Goal: Task Accomplishment & Management: Manage account settings

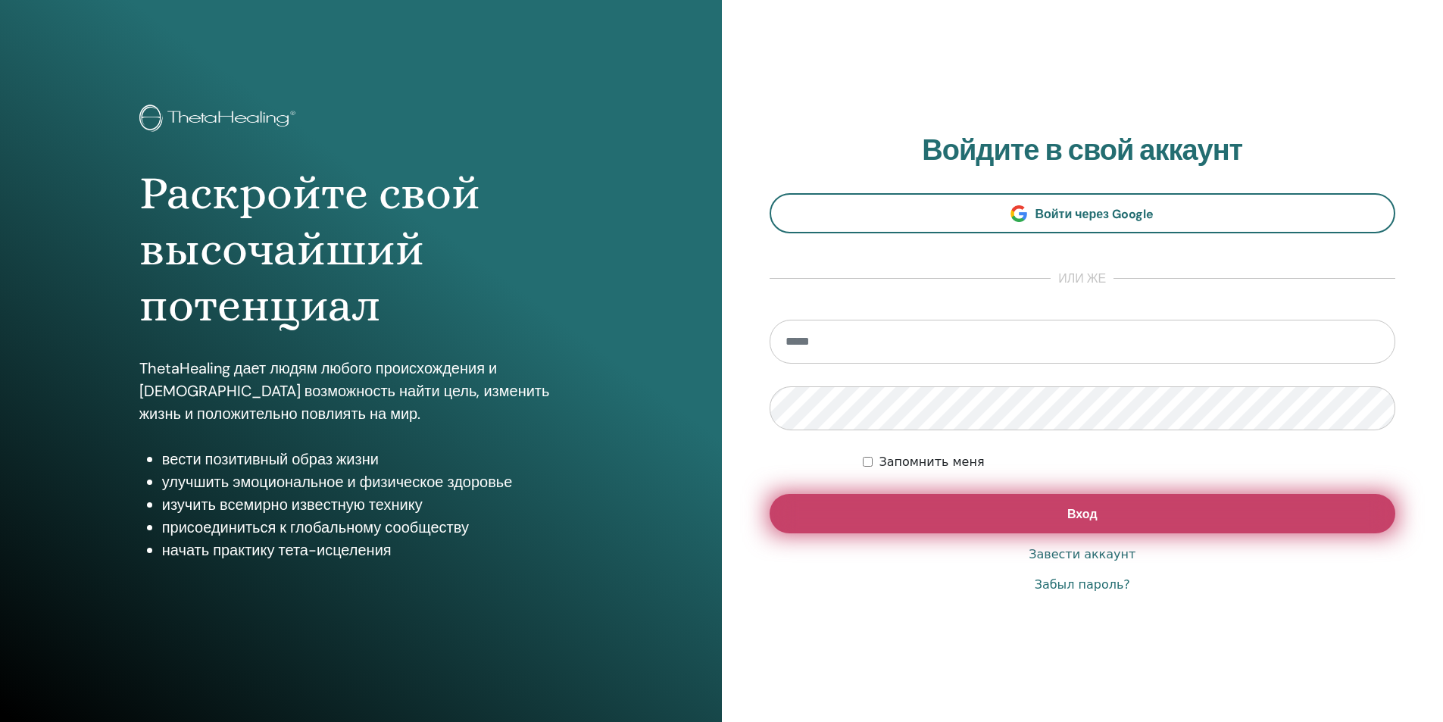
type input "**********"
click at [1179, 520] on button "Вход" at bounding box center [1083, 513] width 626 height 39
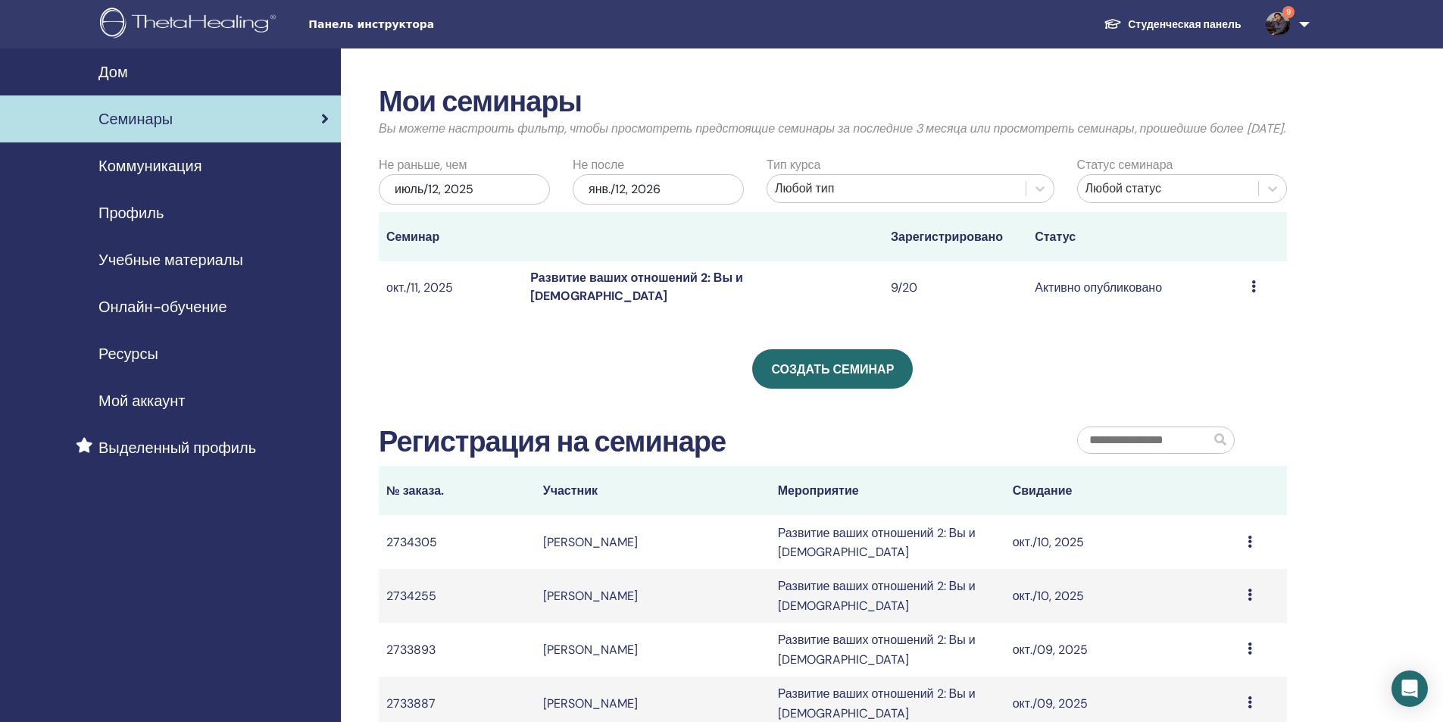
click at [1129, 295] on font "Активно опубликовано" at bounding box center [1098, 288] width 127 height 16
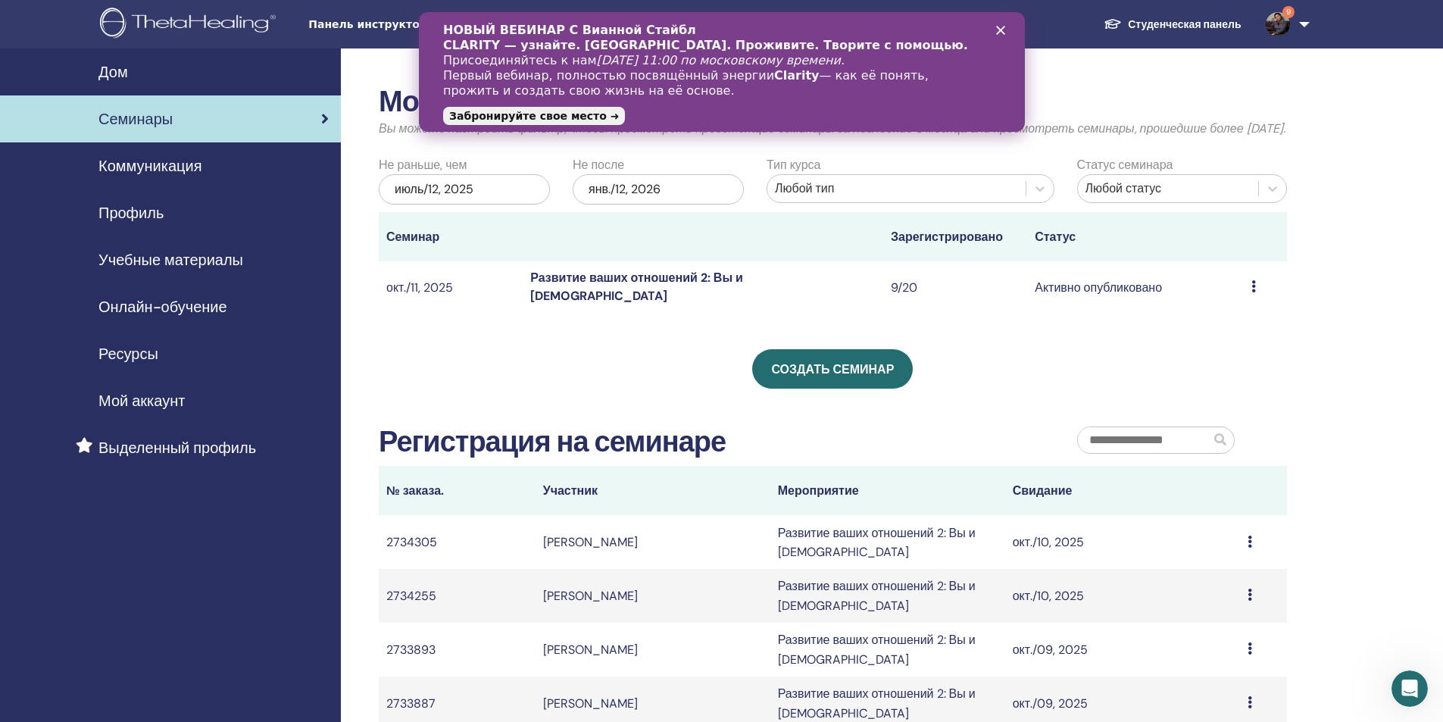
click at [621, 301] on font "Развитие ваших отношений 2: Вы и Бог" at bounding box center [636, 287] width 213 height 34
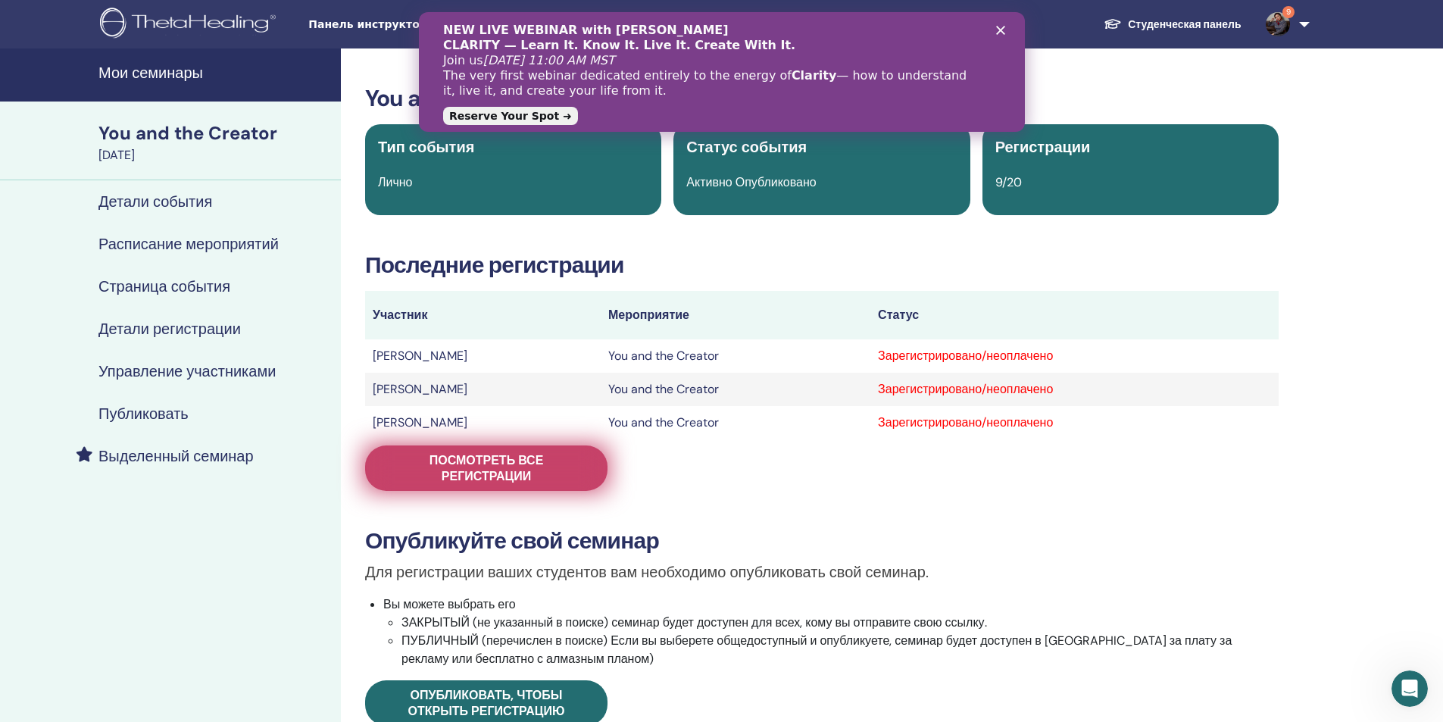
click at [586, 466] on span "Посмотреть все регистрации" at bounding box center [486, 468] width 205 height 32
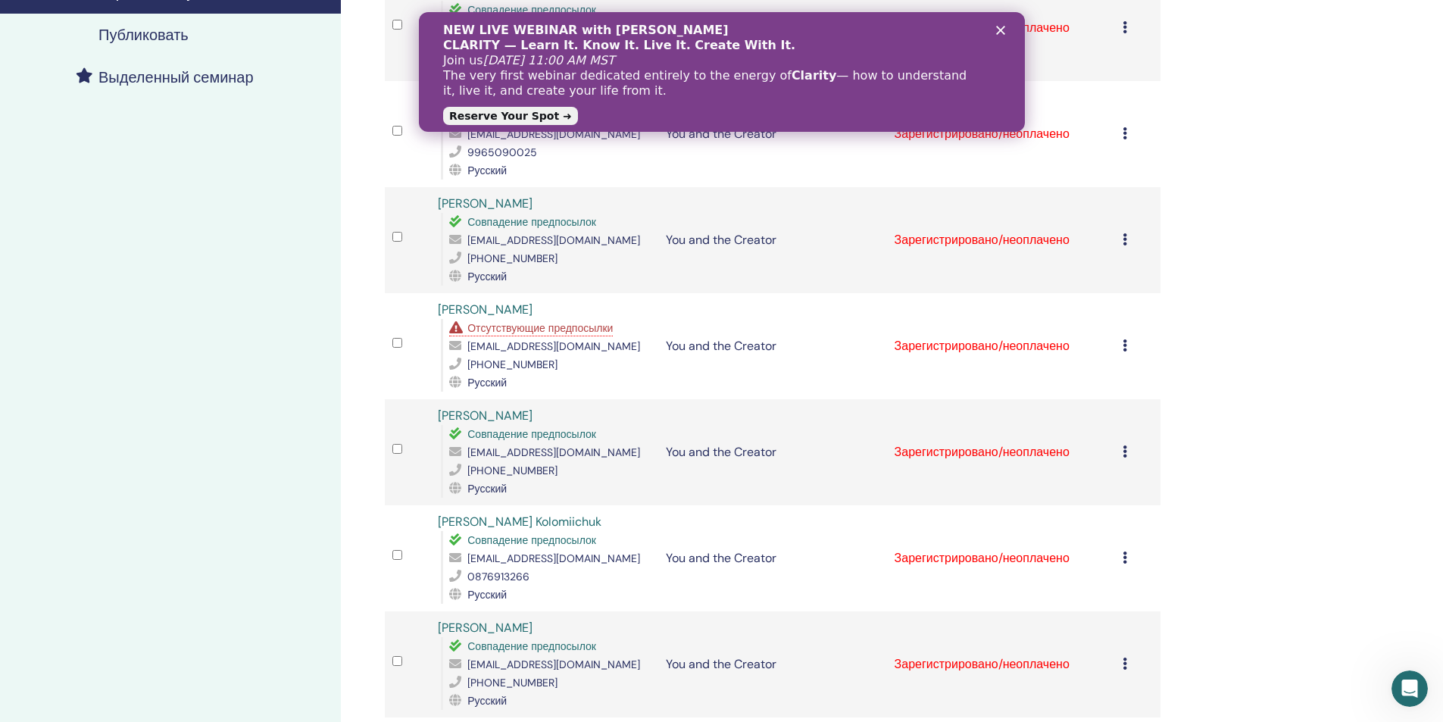
scroll to position [682, 0]
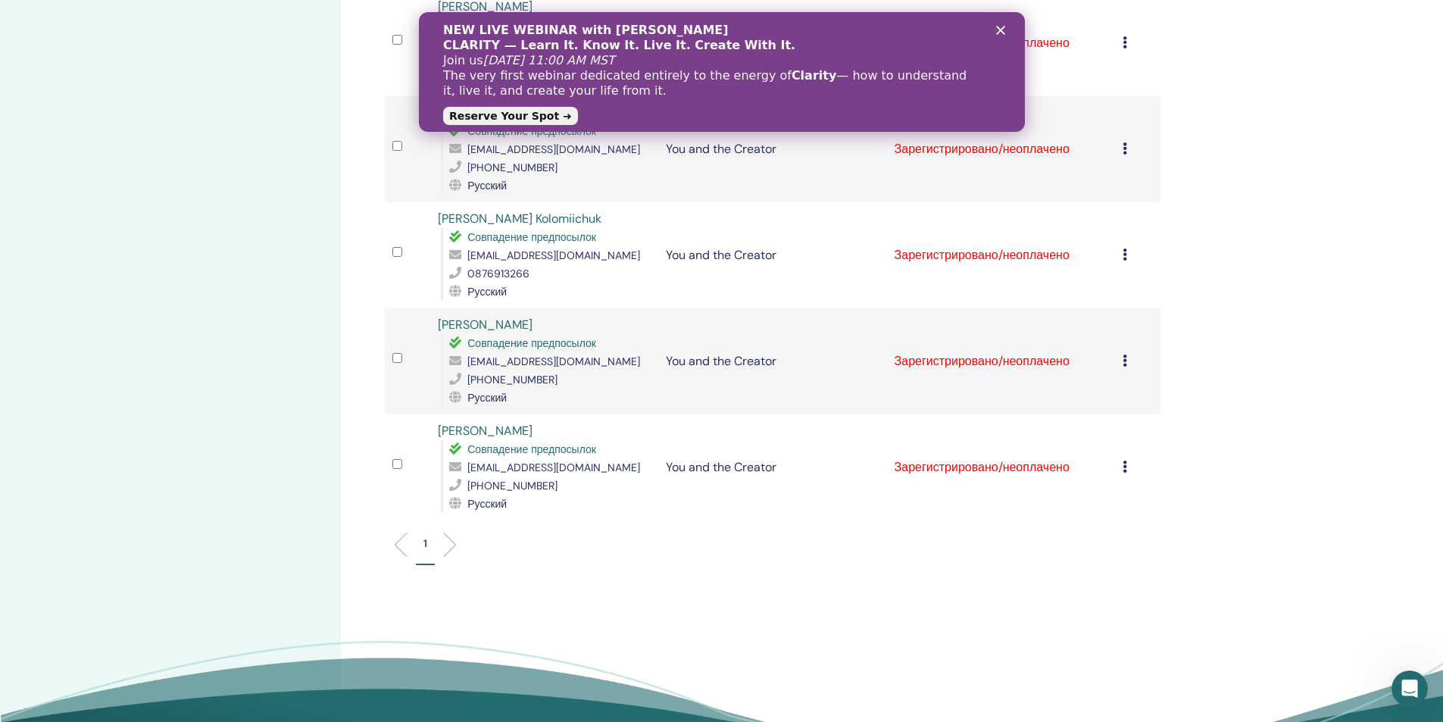
click at [1026, 467] on td "Зарегистрировано/неоплачено" at bounding box center [1001, 467] width 228 height 106
click at [1126, 467] on icon at bounding box center [1125, 467] width 5 height 12
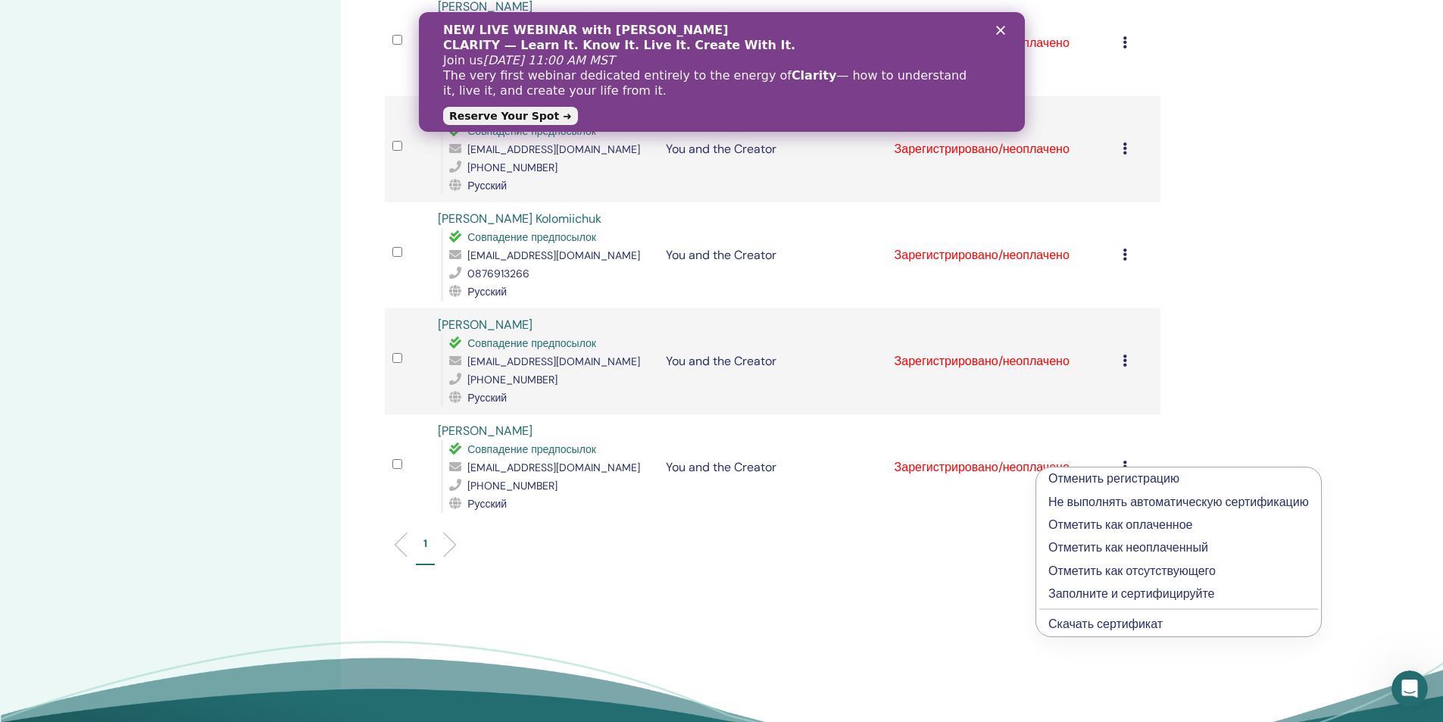
click at [1080, 595] on p "Заполните и сертифицируйте" at bounding box center [1178, 594] width 261 height 18
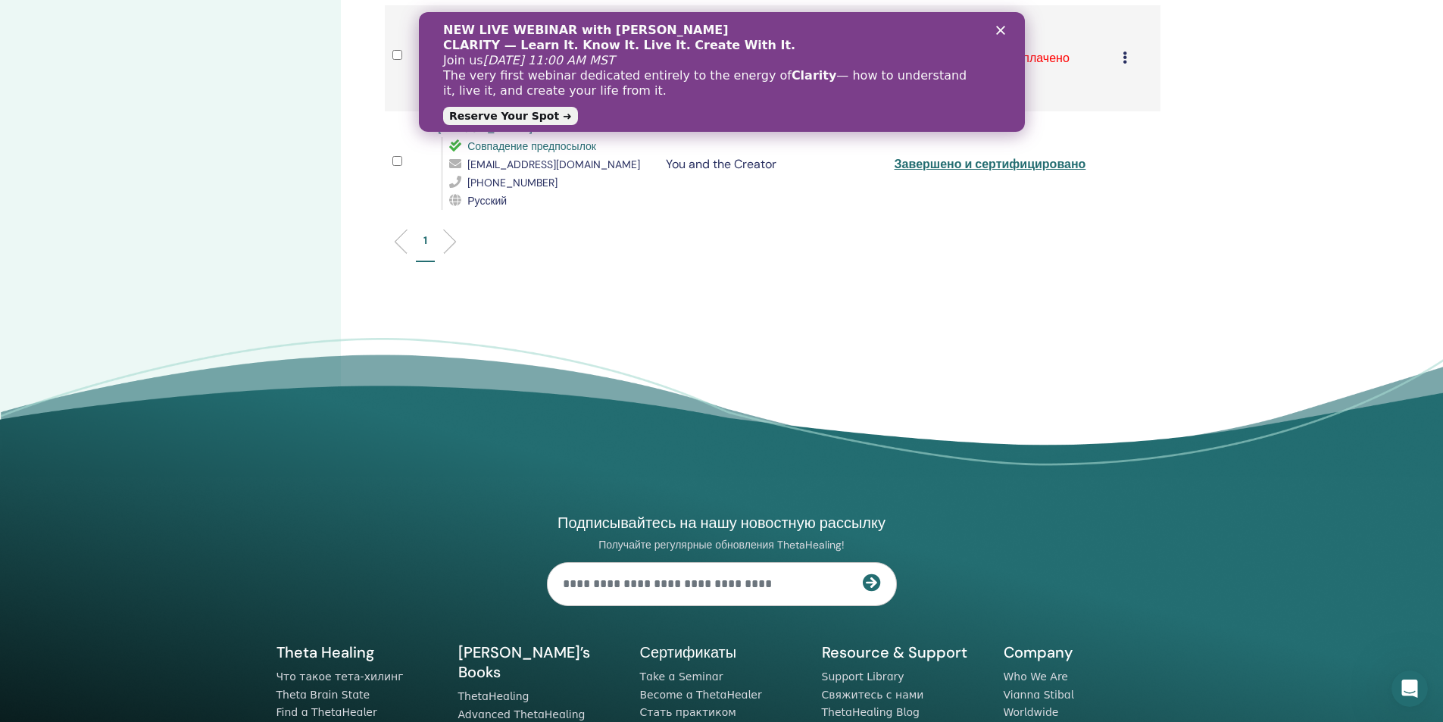
scroll to position [758, 0]
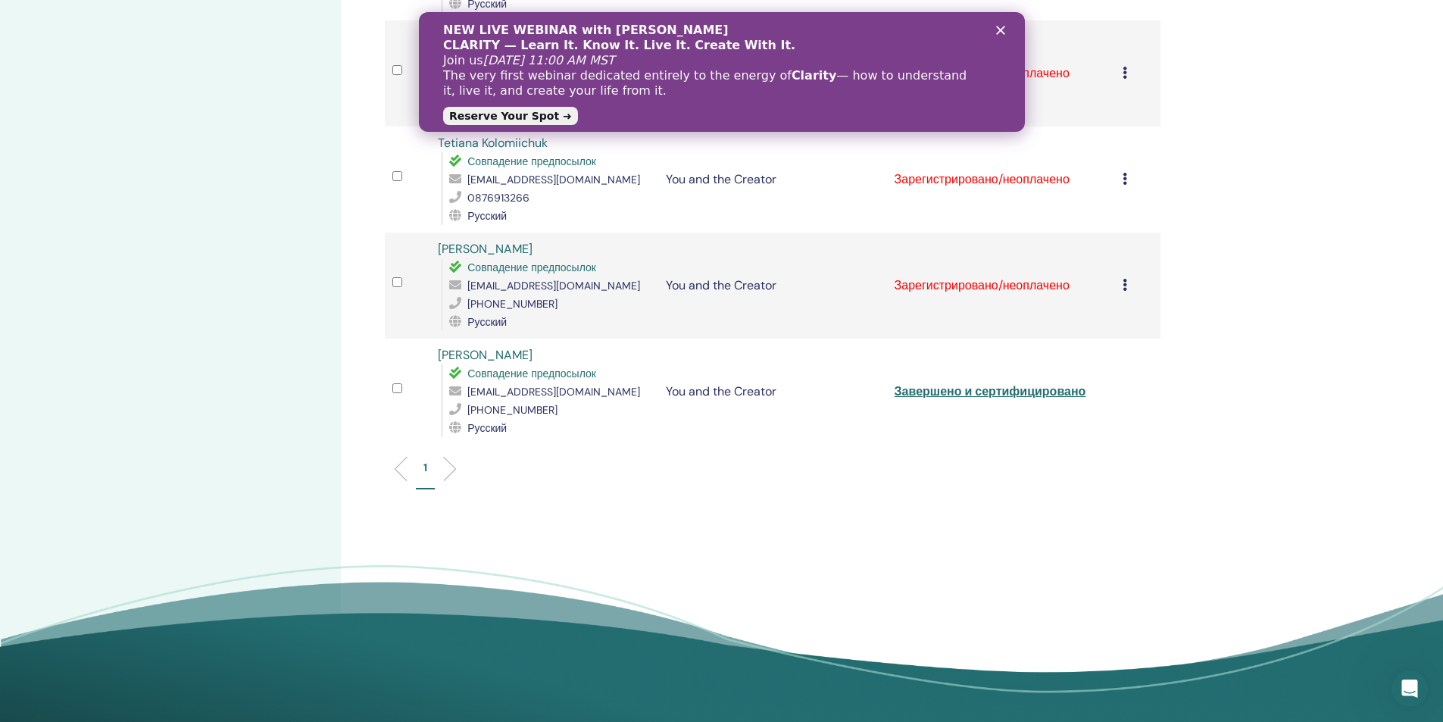
click at [1126, 284] on icon at bounding box center [1125, 285] width 5 height 12
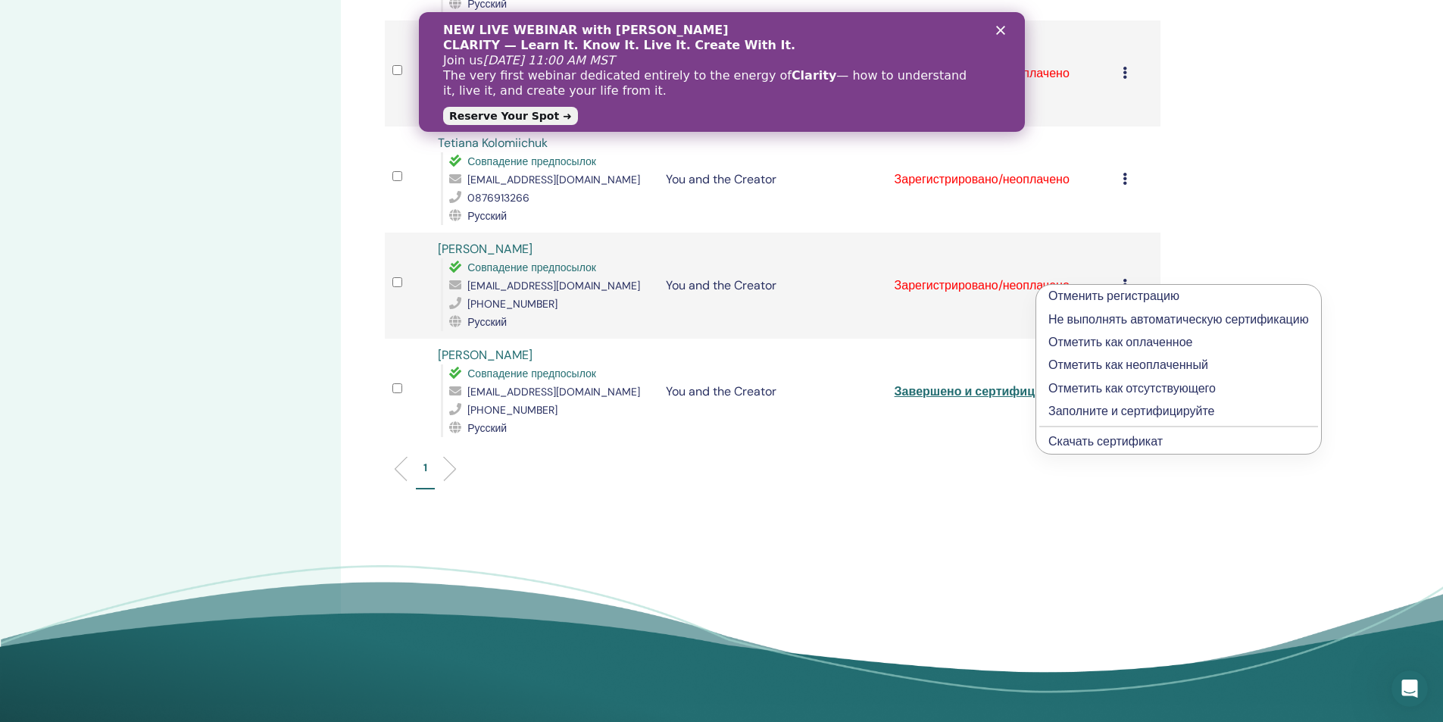
click at [1106, 413] on p "Заполните и сертифицируйте" at bounding box center [1178, 411] width 261 height 18
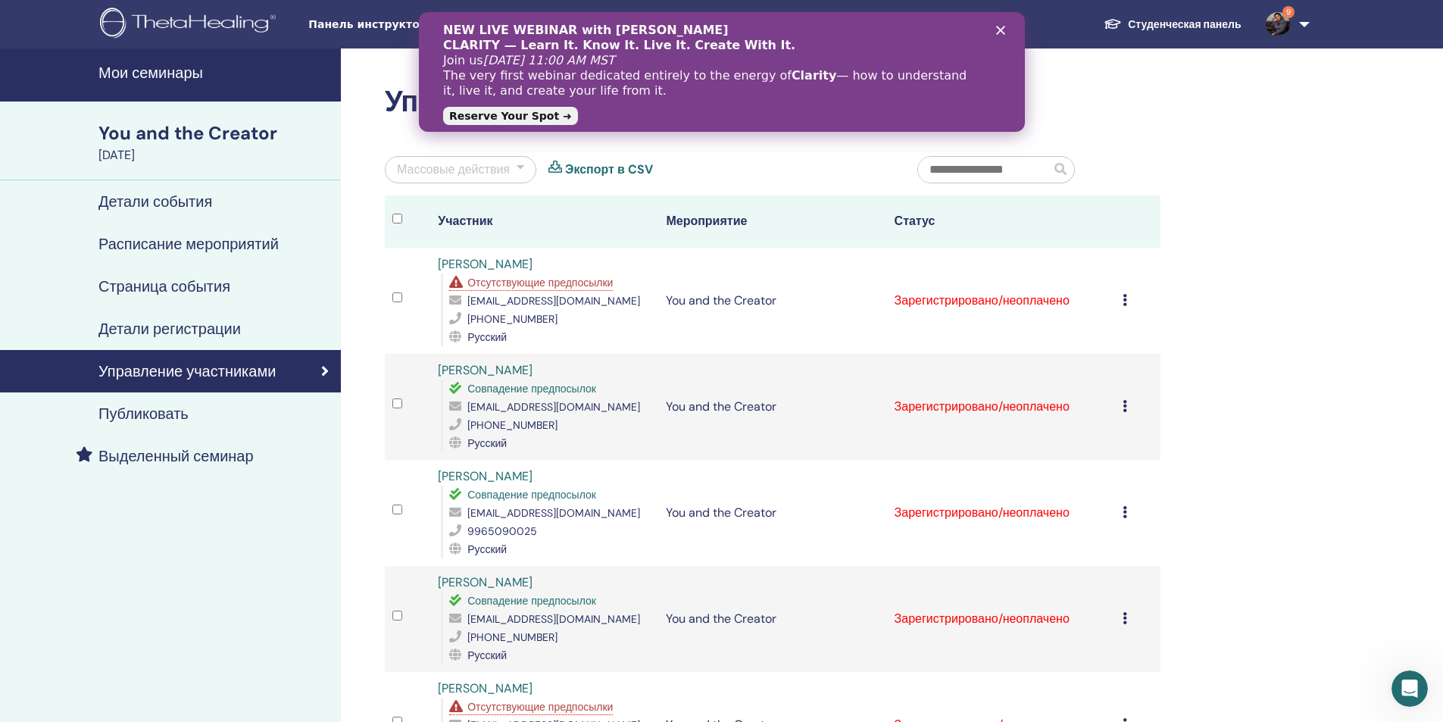
click at [544, 280] on span "Отсутствующие предпосылки" at bounding box center [539, 283] width 145 height 14
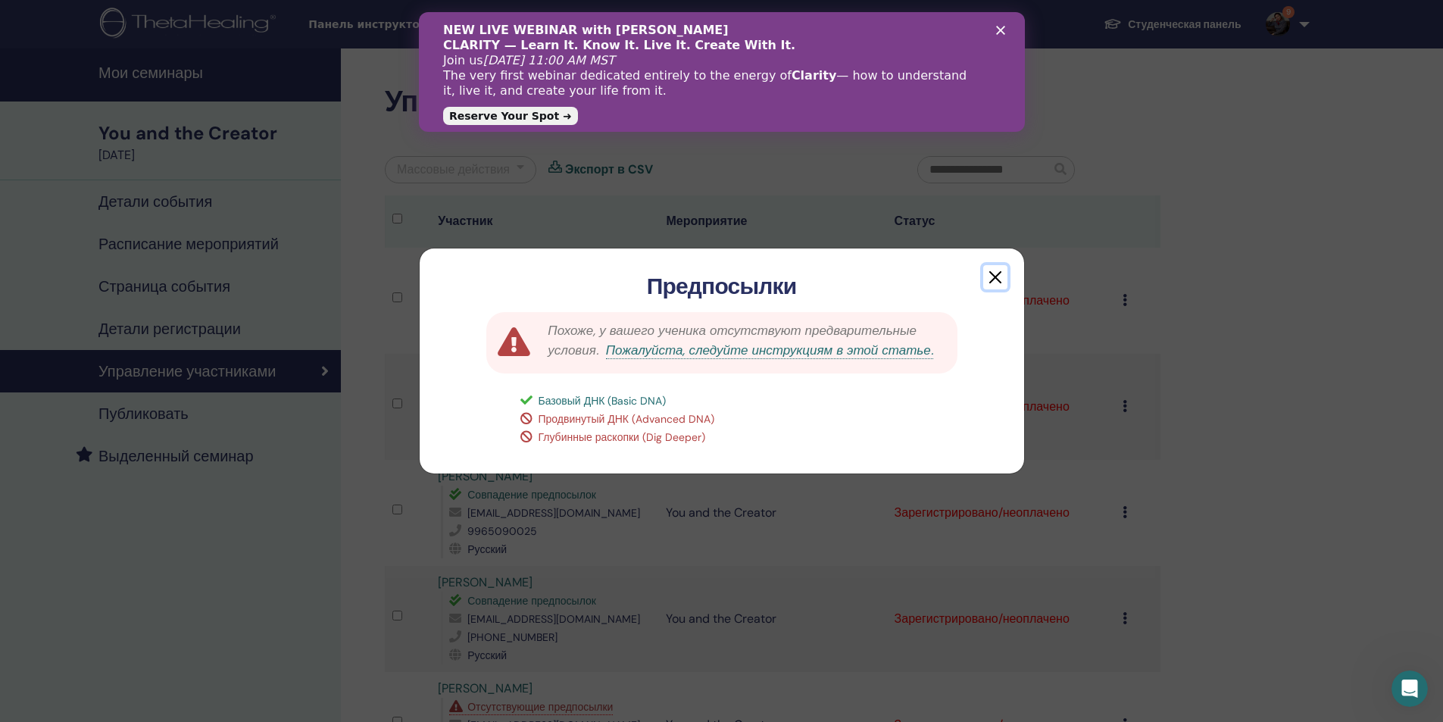
click at [992, 278] on button "button" at bounding box center [995, 277] width 24 height 24
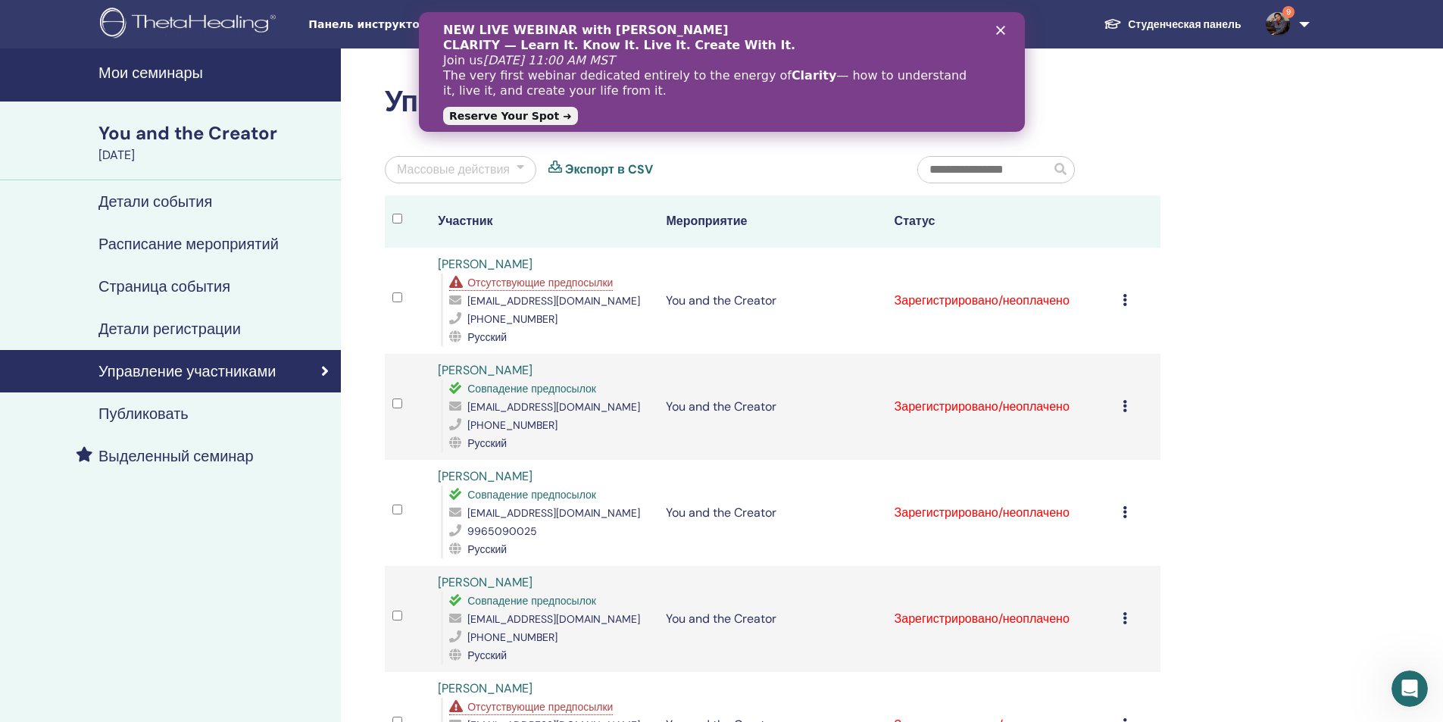
click at [1126, 298] on icon at bounding box center [1125, 300] width 5 height 12
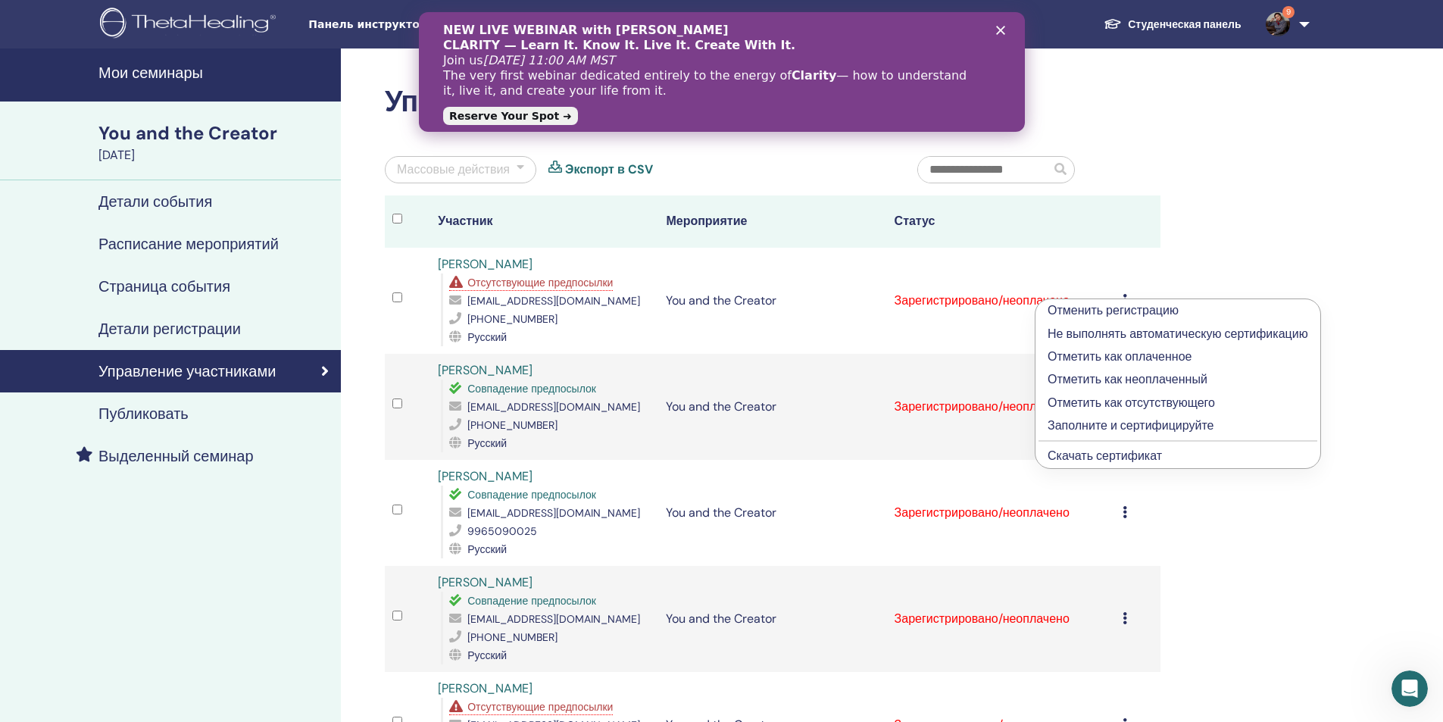
click at [1116, 428] on p "Заполните и сертифицируйте" at bounding box center [1178, 426] width 261 height 18
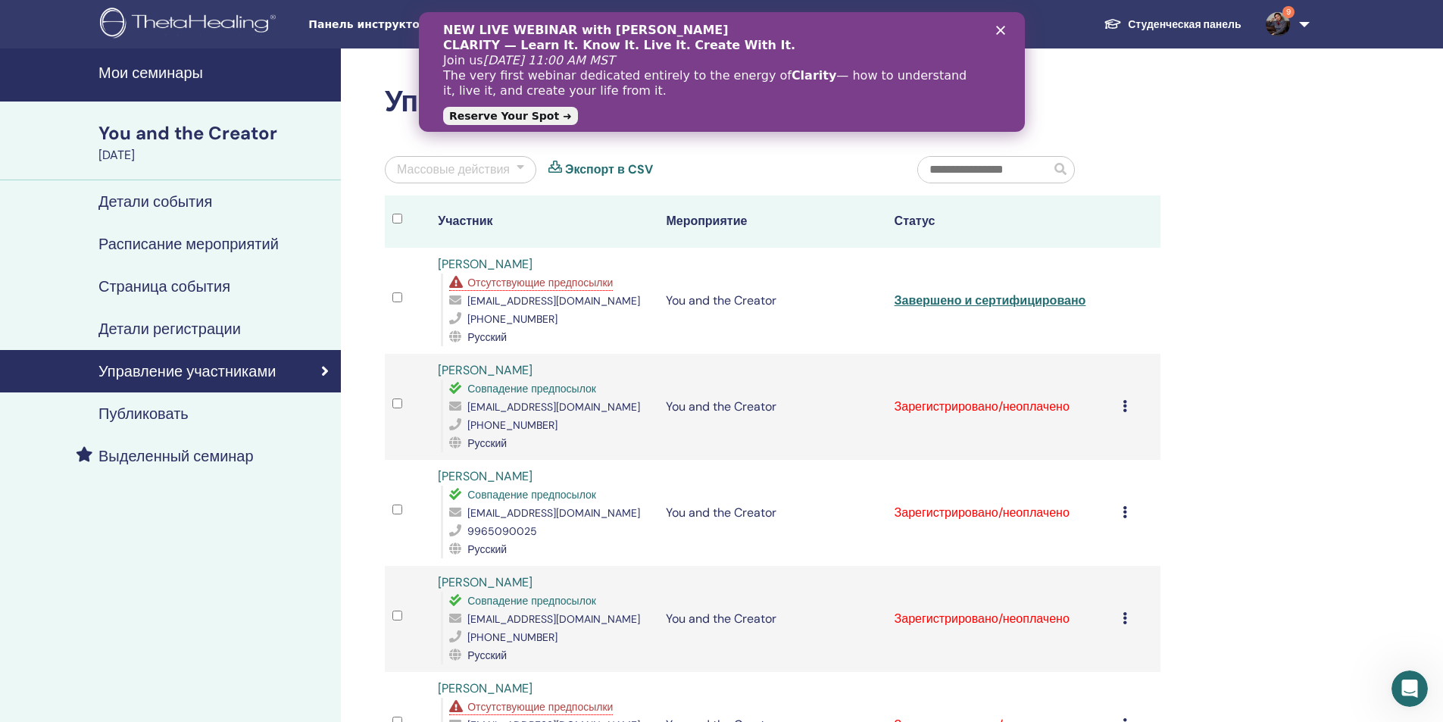
click at [1123, 407] on icon at bounding box center [1125, 406] width 5 height 12
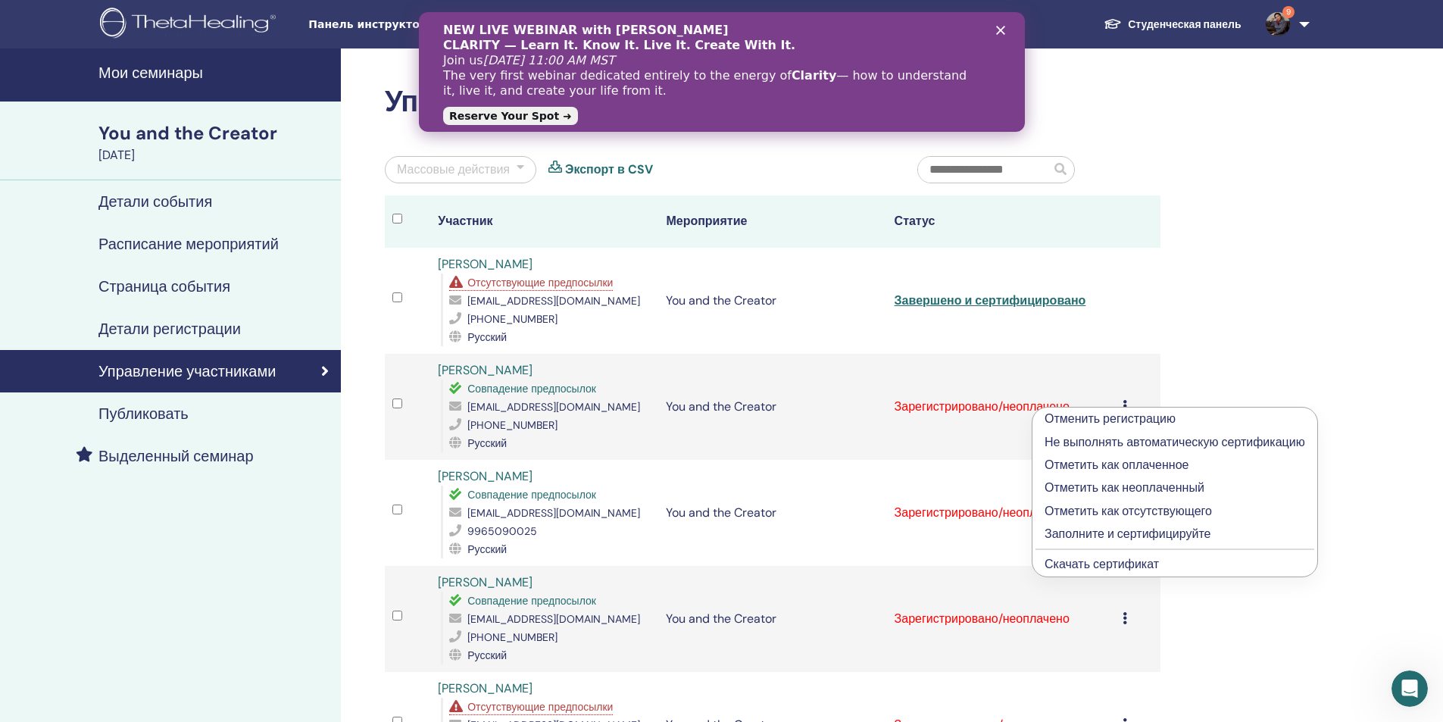
click at [1125, 530] on p "Заполните и сертифицируйте" at bounding box center [1175, 534] width 261 height 18
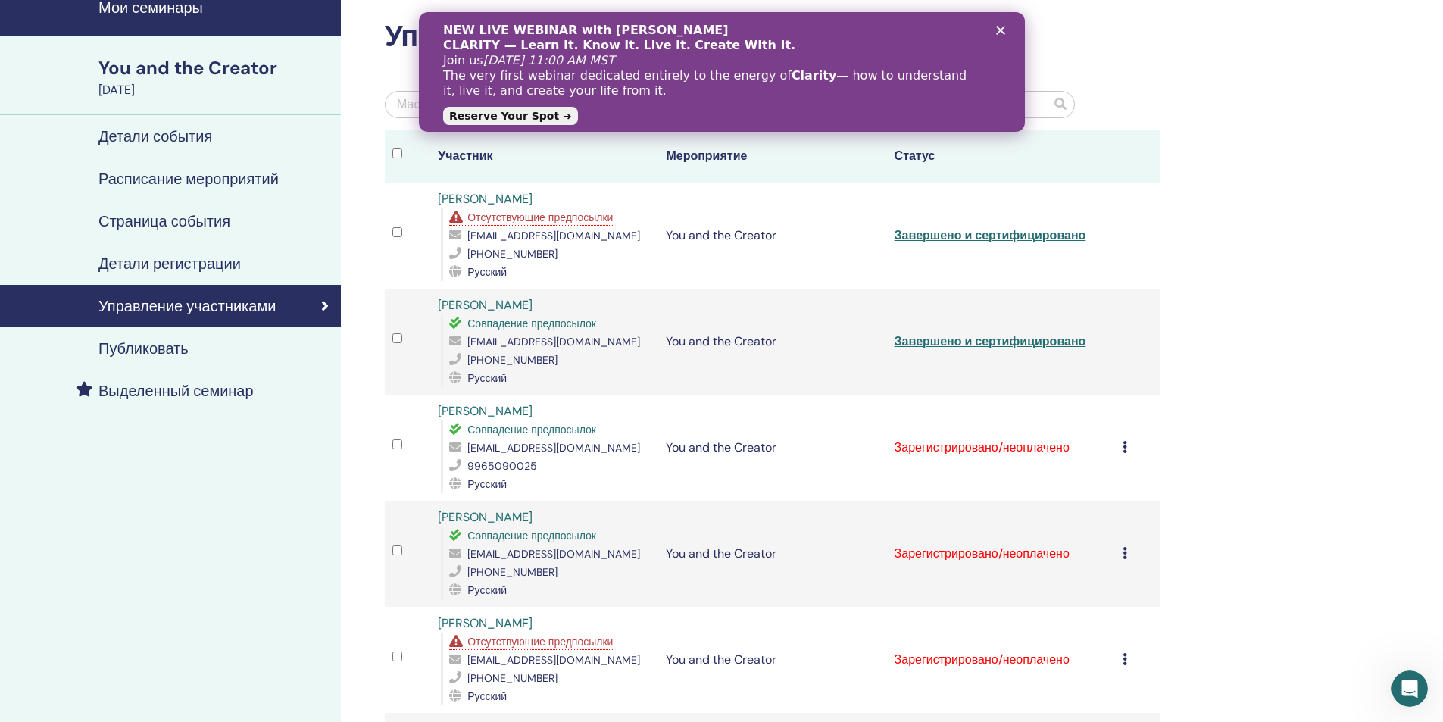
scroll to position [152, 0]
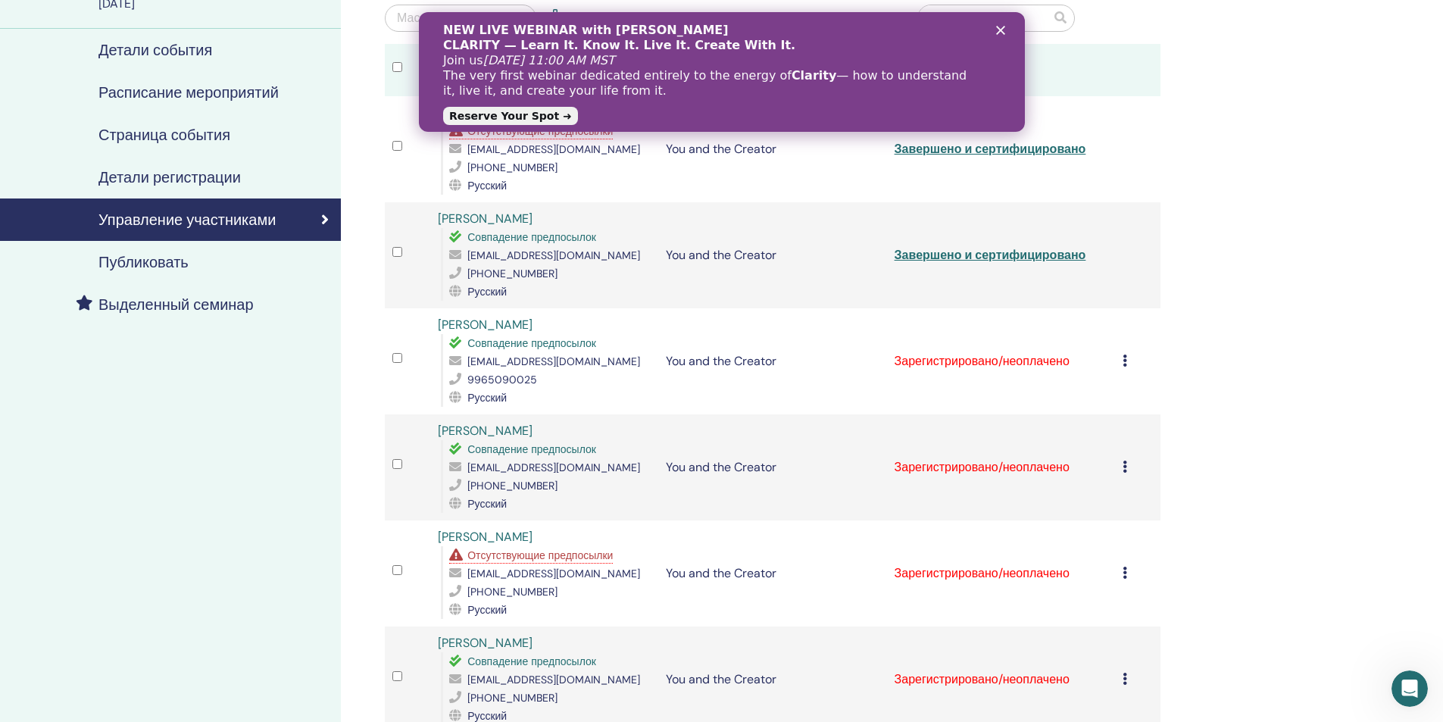
click at [1125, 368] on div "Отменить регистрацию Не выполнять автоматическую сертификацию Отметить как опла…" at bounding box center [1138, 361] width 30 height 18
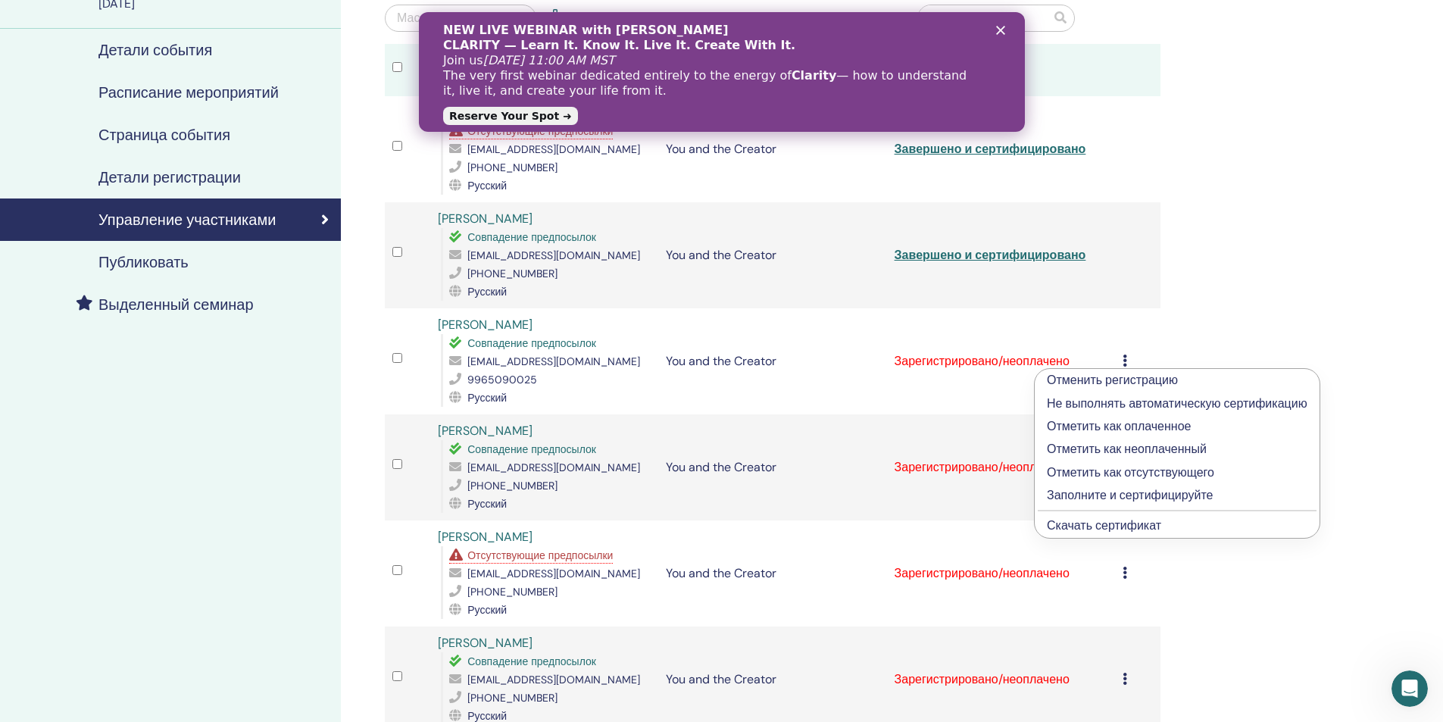
click at [1126, 499] on p "Заполните и сертифицируйте" at bounding box center [1177, 495] width 261 height 18
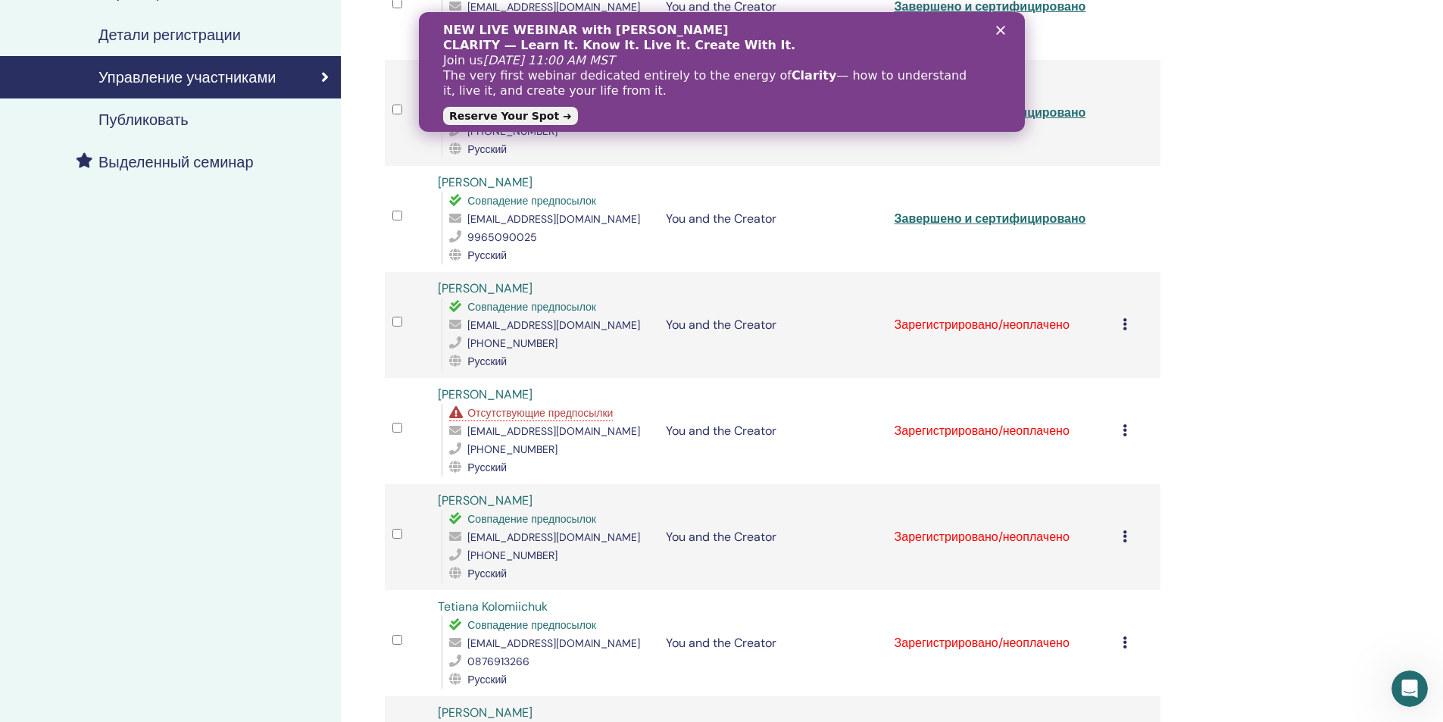
scroll to position [303, 0]
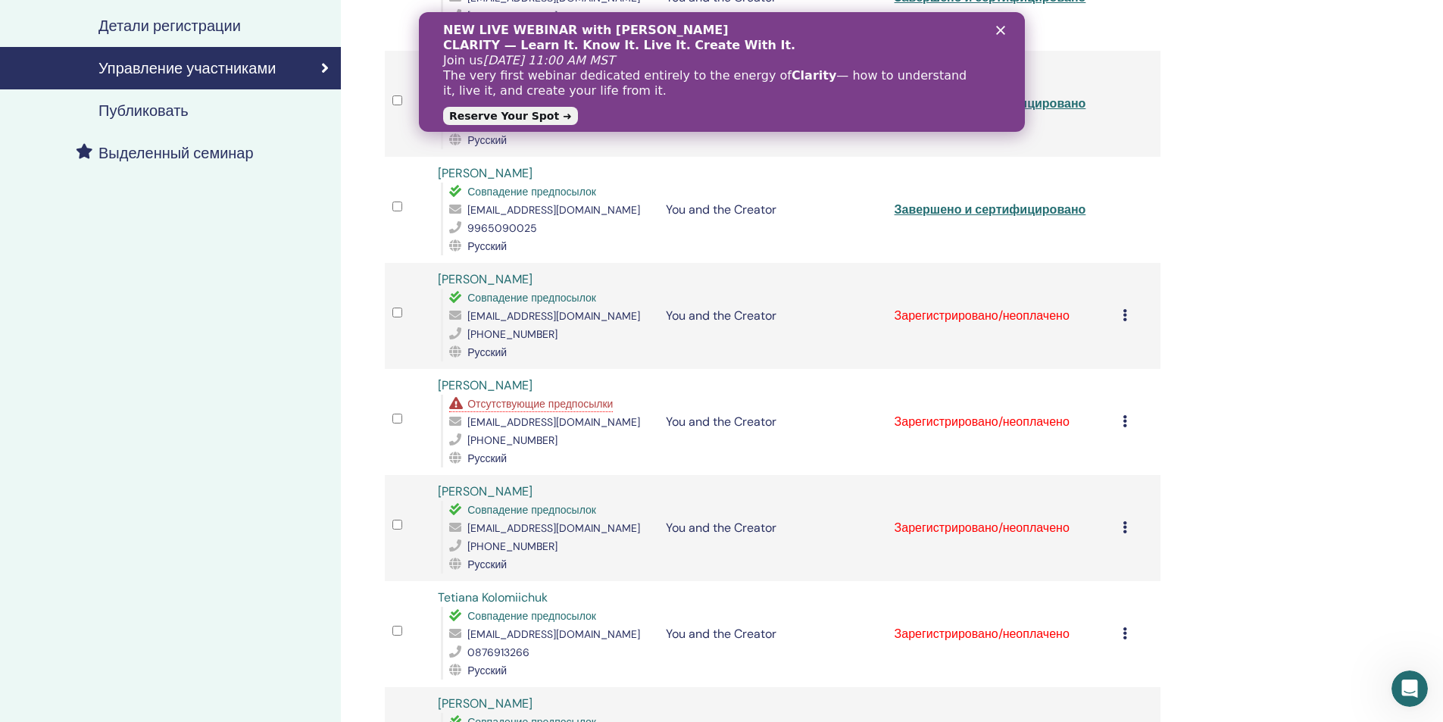
click at [1120, 311] on td "Отменить регистрацию Не выполнять автоматическую сертификацию Отметить как опла…" at bounding box center [1137, 316] width 45 height 106
click at [1125, 317] on icon at bounding box center [1125, 315] width 5 height 12
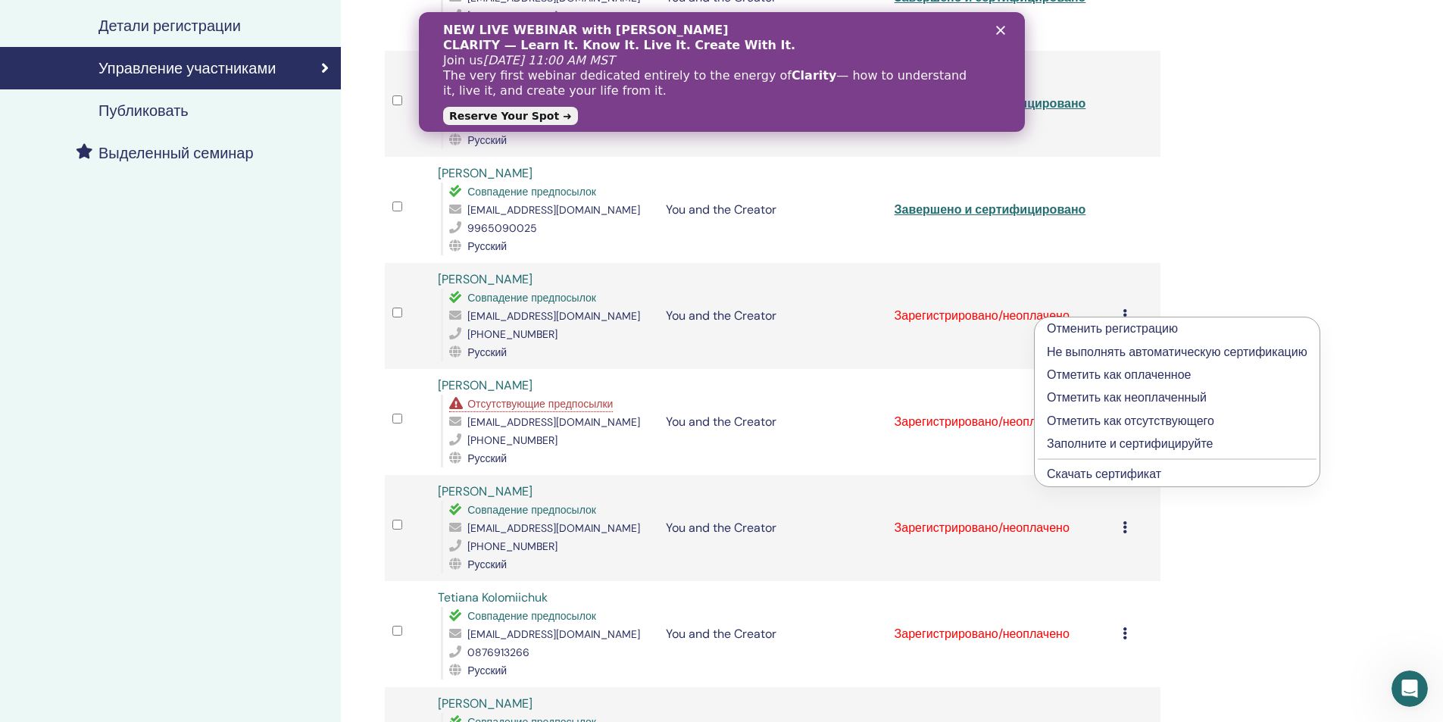
click at [1126, 445] on p "Заполните и сертифицируйте" at bounding box center [1177, 444] width 261 height 18
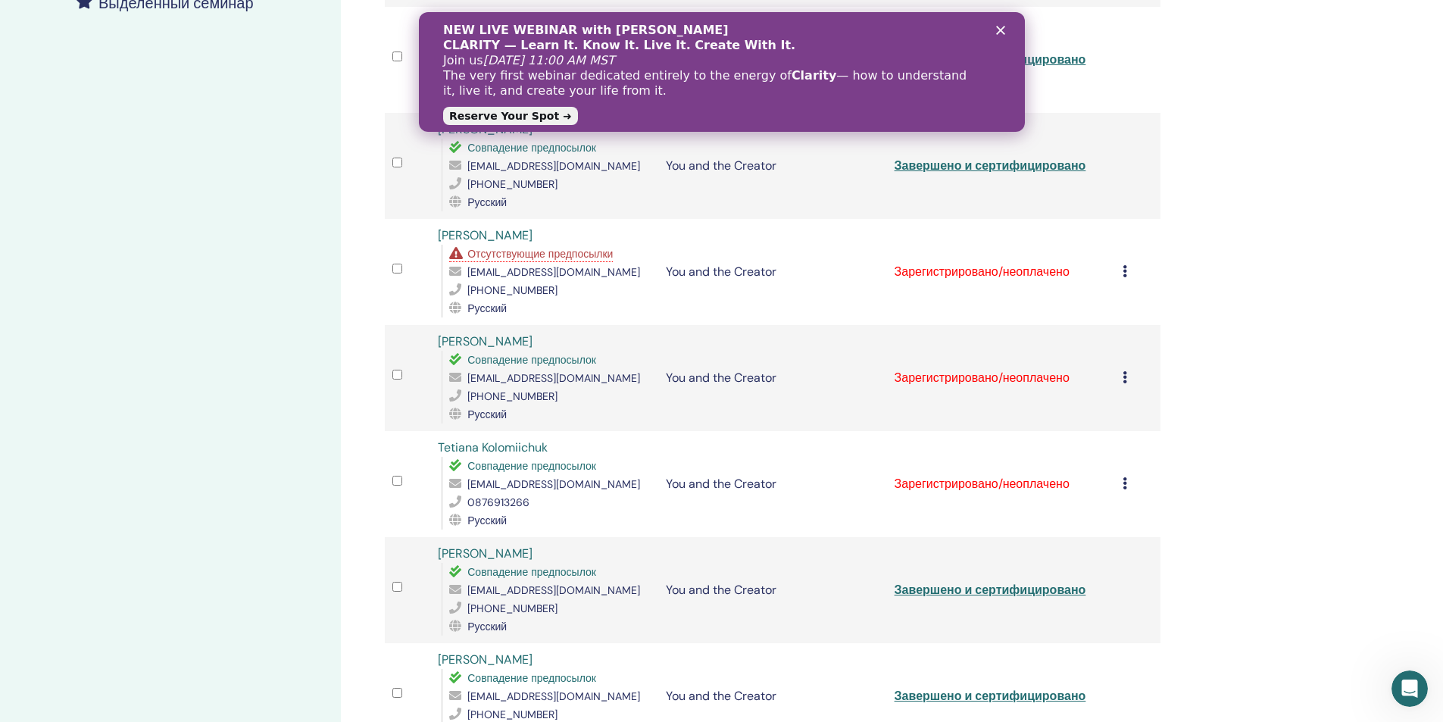
scroll to position [455, 0]
click at [1123, 271] on icon at bounding box center [1125, 270] width 5 height 12
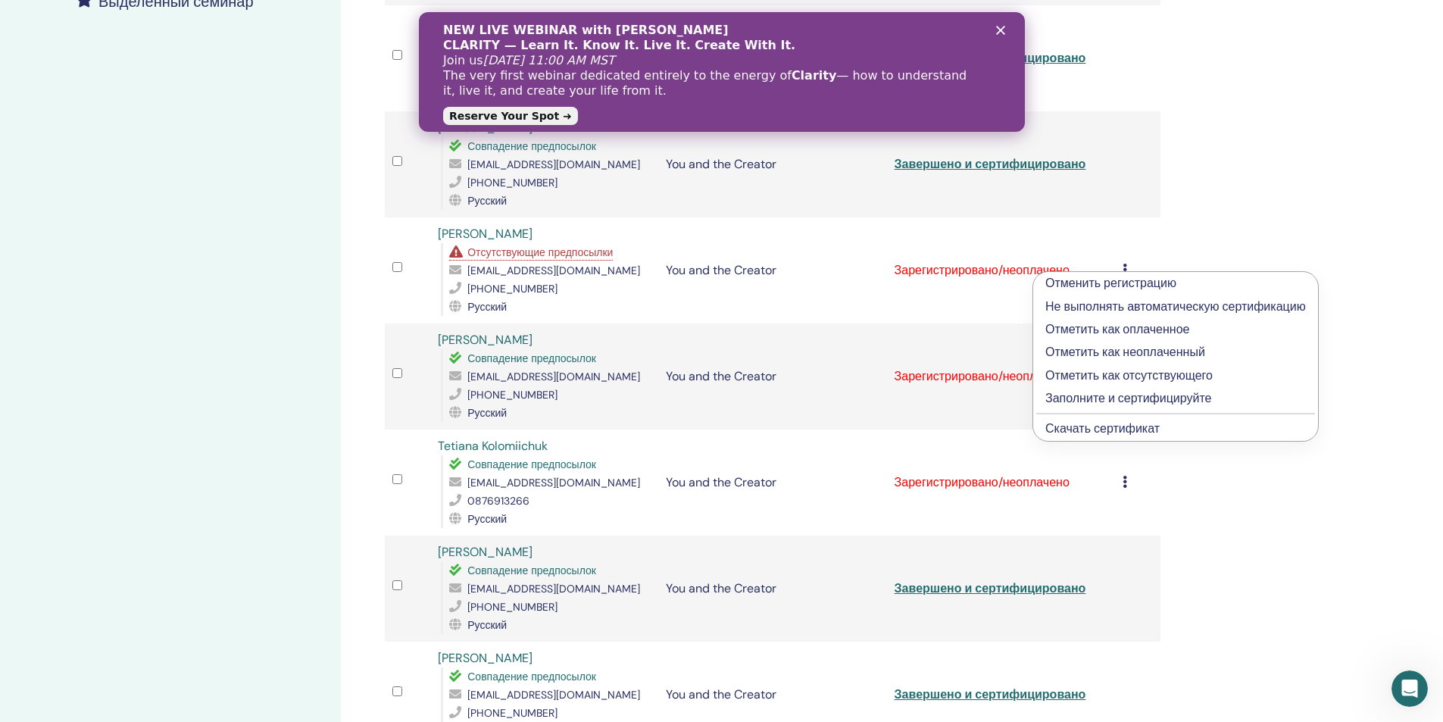
click at [1119, 398] on p "Заполните и сертифицируйте" at bounding box center [1175, 398] width 261 height 18
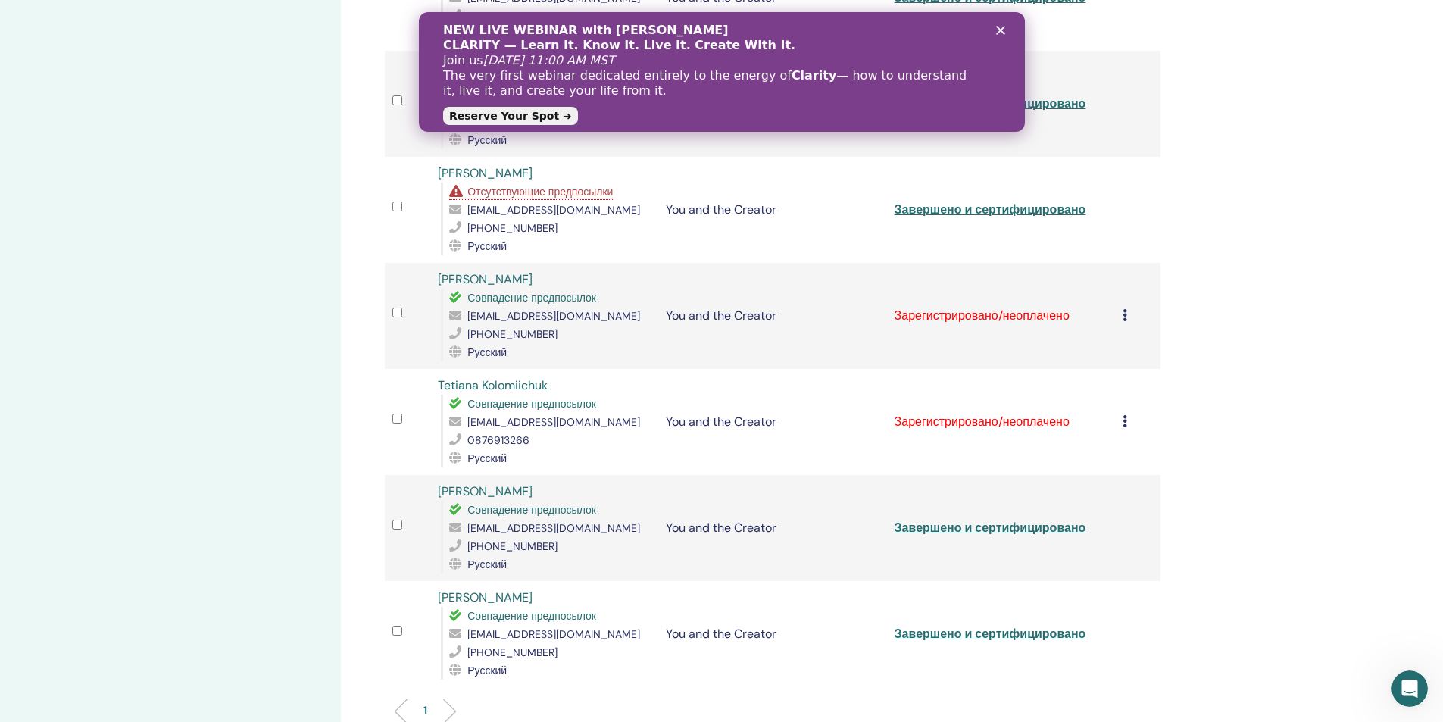
scroll to position [530, 0]
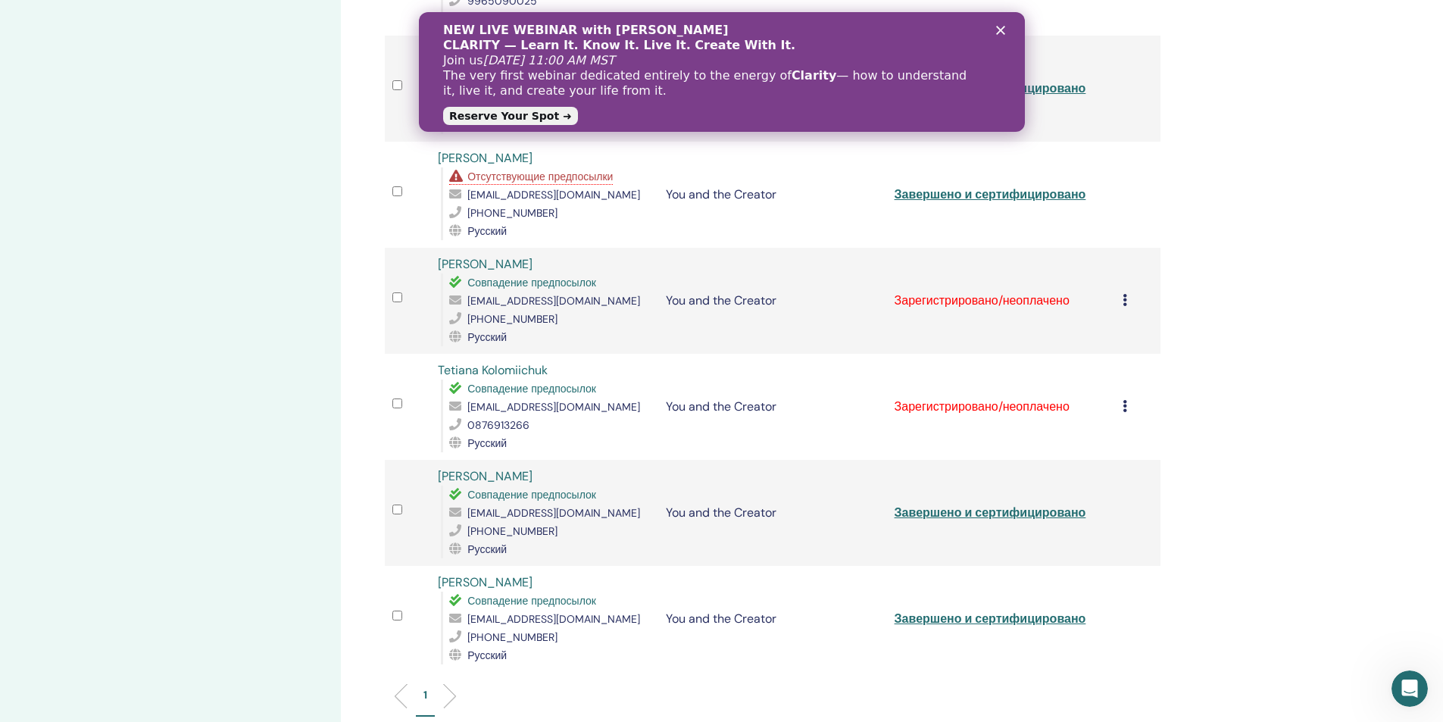
click at [1126, 296] on icon at bounding box center [1125, 300] width 5 height 12
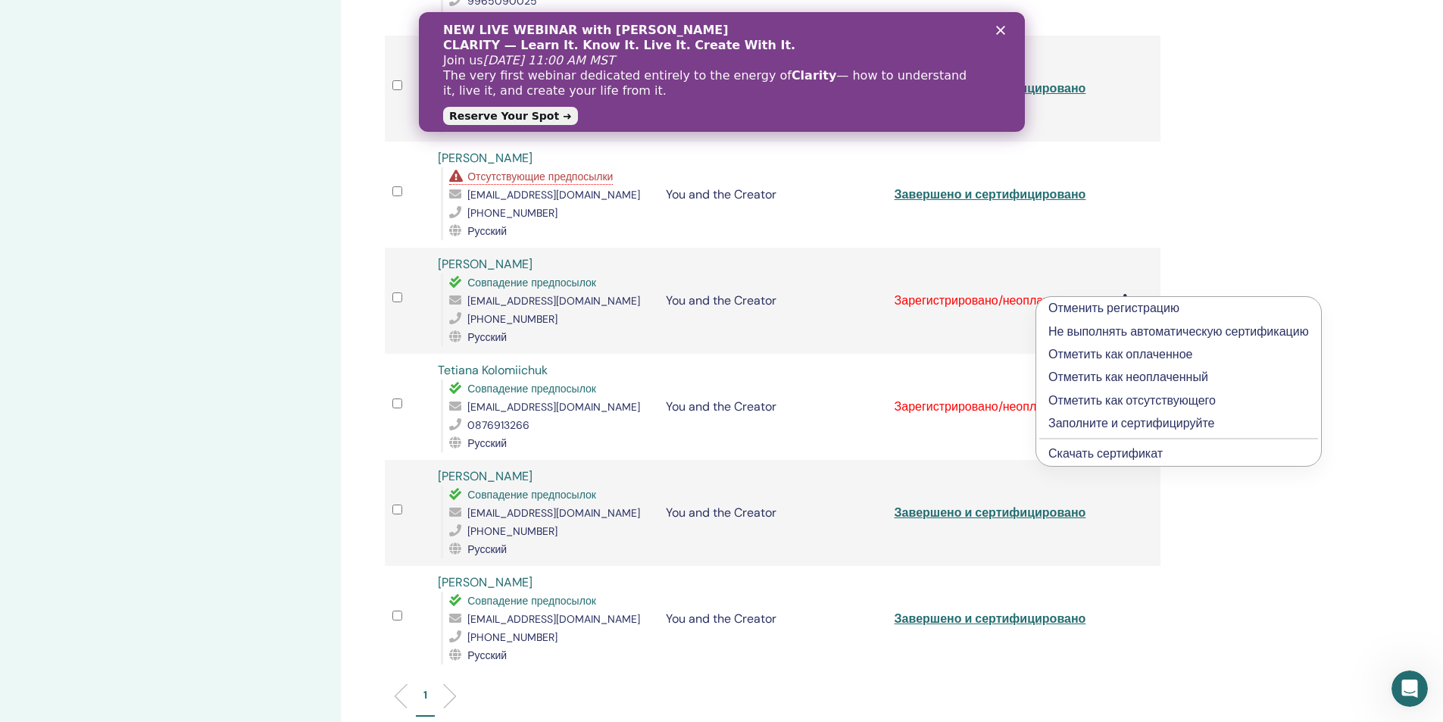
click at [1100, 422] on p "Заполните и сертифицируйте" at bounding box center [1178, 423] width 261 height 18
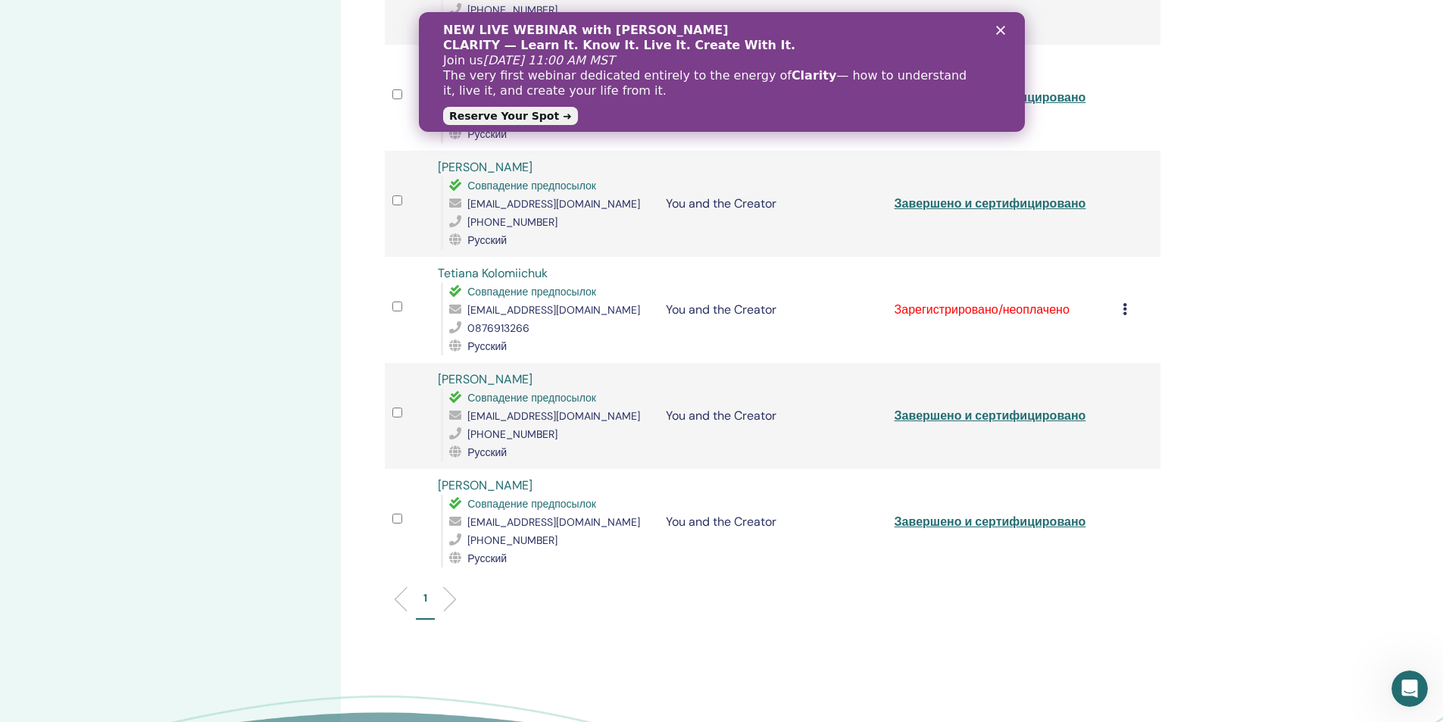
scroll to position [606, 0]
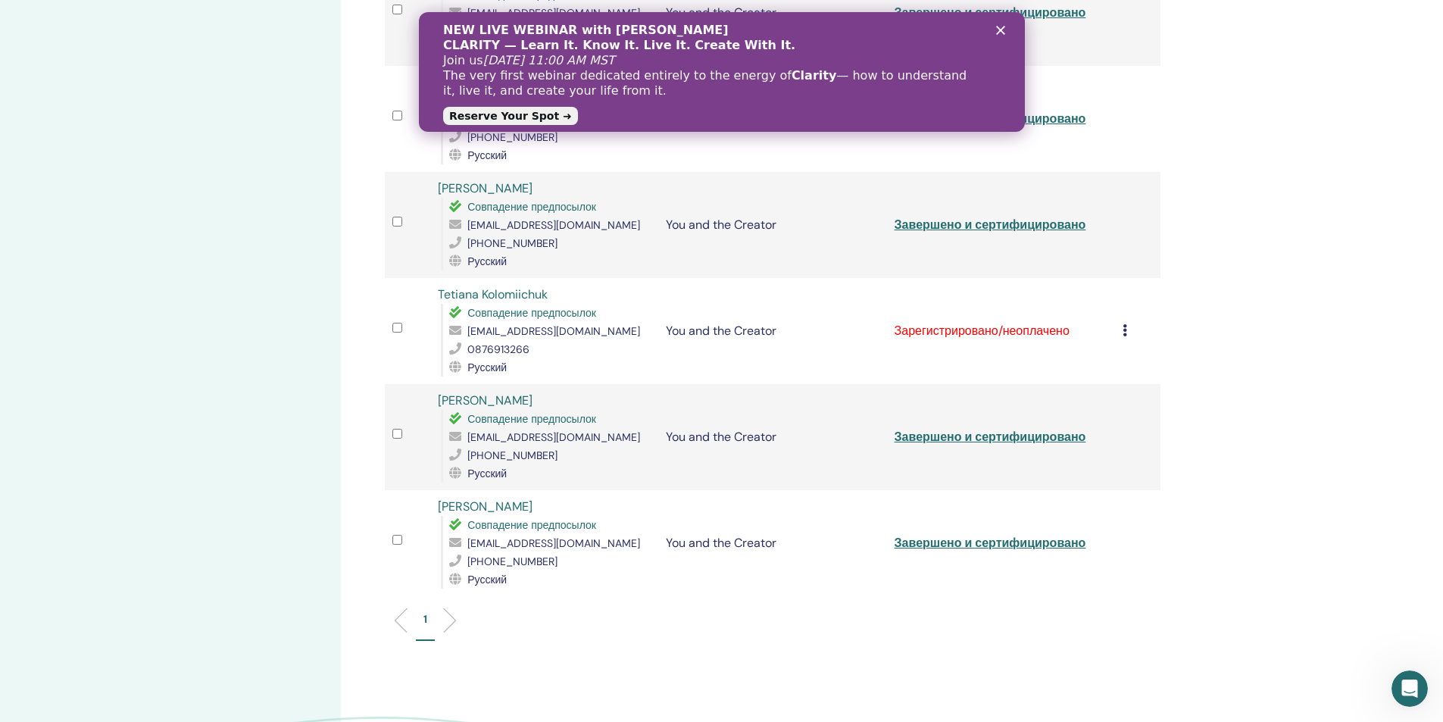
click at [1125, 330] on icon at bounding box center [1125, 330] width 5 height 12
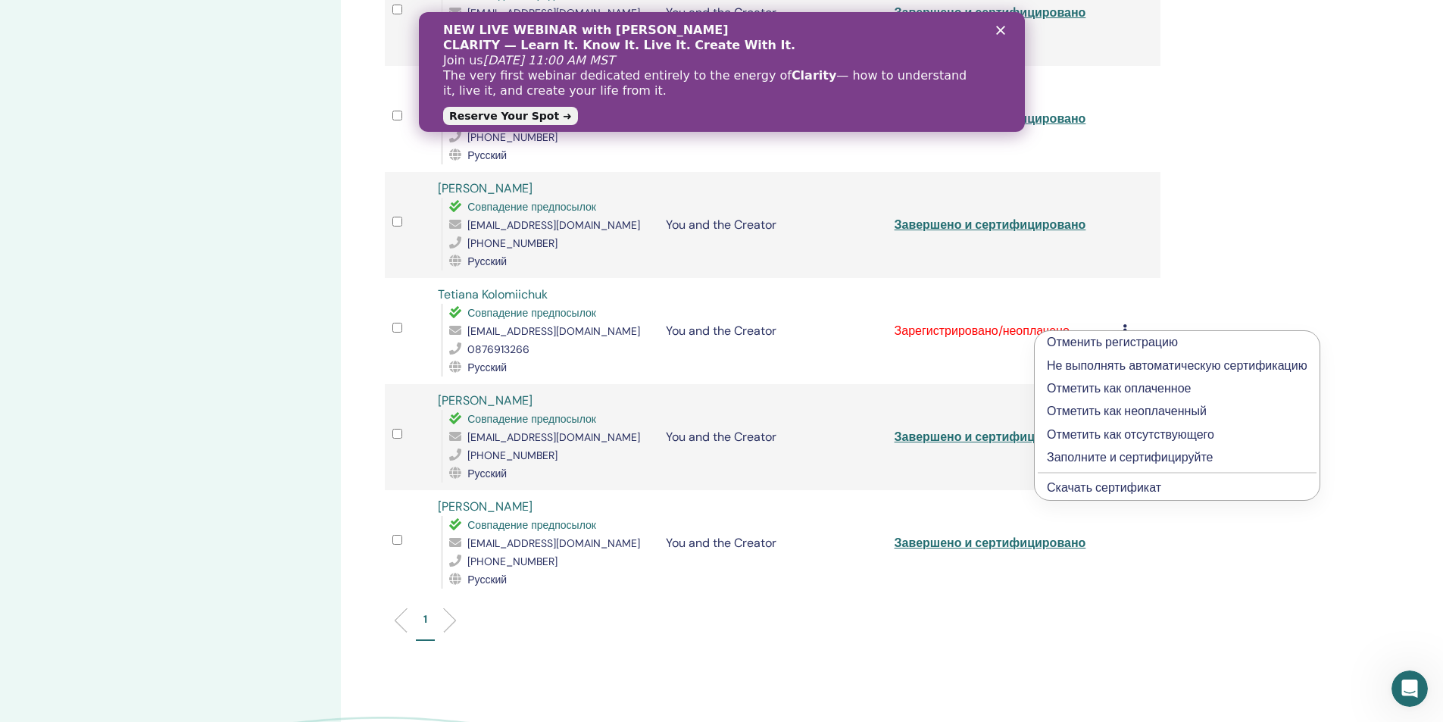
click at [1107, 453] on p "Заполните и сертифицируйте" at bounding box center [1177, 457] width 261 height 18
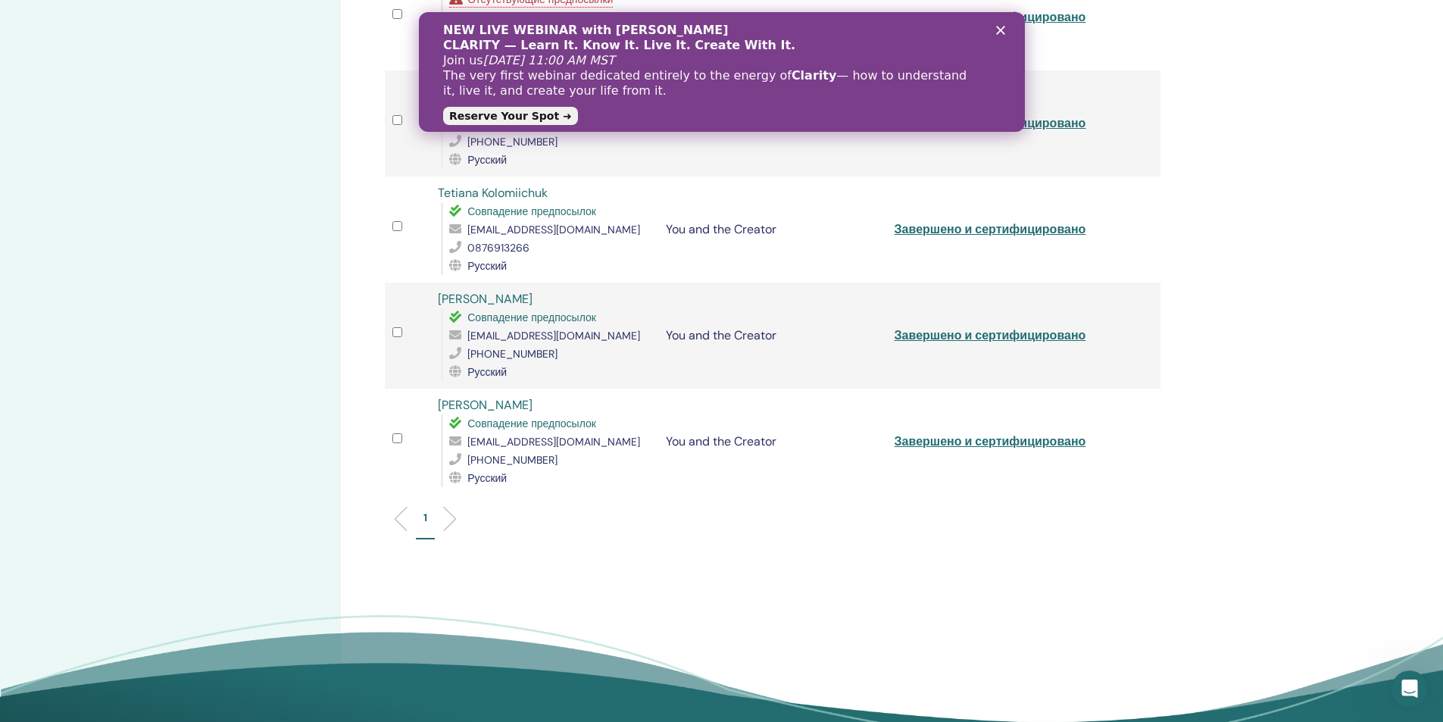
scroll to position [606, 0]
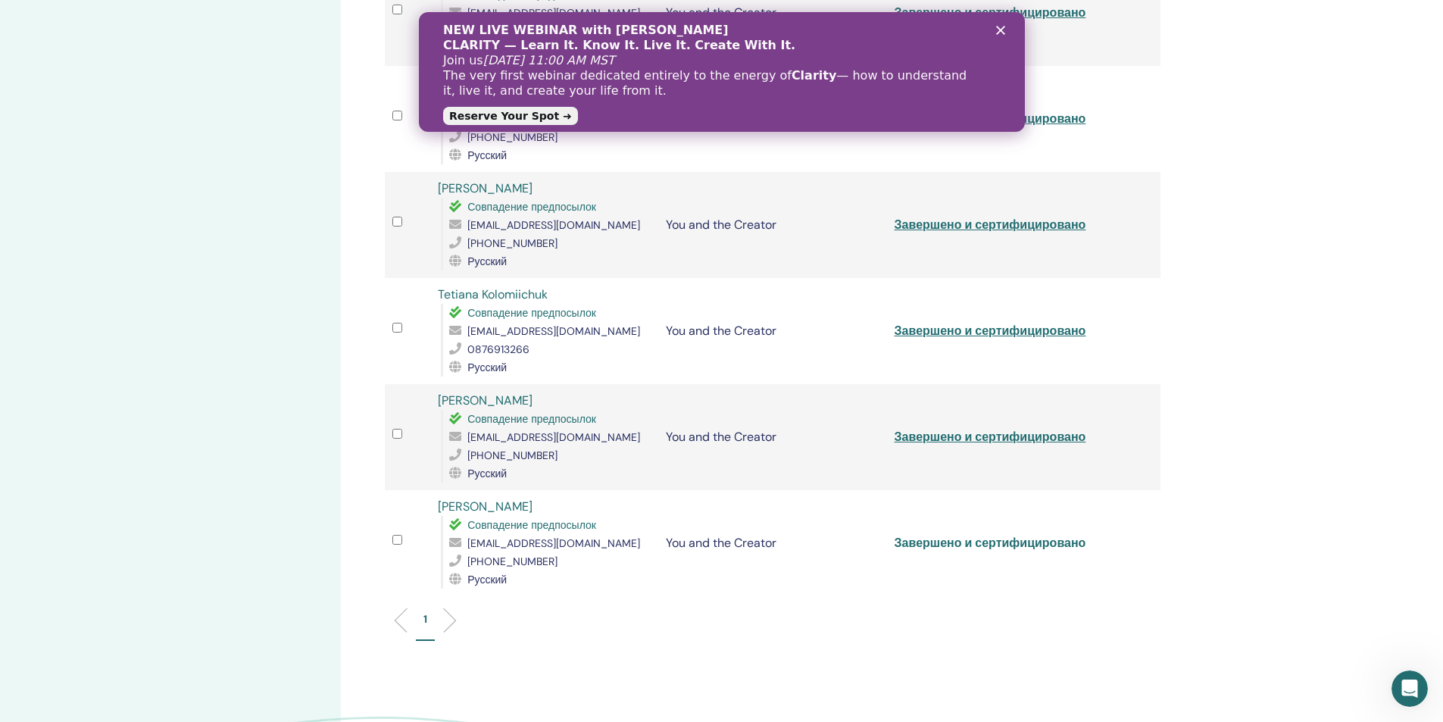
click at [984, 544] on link "Завершено и сертифицировано" at bounding box center [991, 543] width 192 height 16
click at [945, 435] on link "Завершено и сертифицировано" at bounding box center [991, 437] width 192 height 16
click at [939, 332] on link "Завершено и сертифицировано" at bounding box center [991, 331] width 192 height 16
click at [961, 233] on link "Завершено и сертифицировано" at bounding box center [991, 225] width 192 height 16
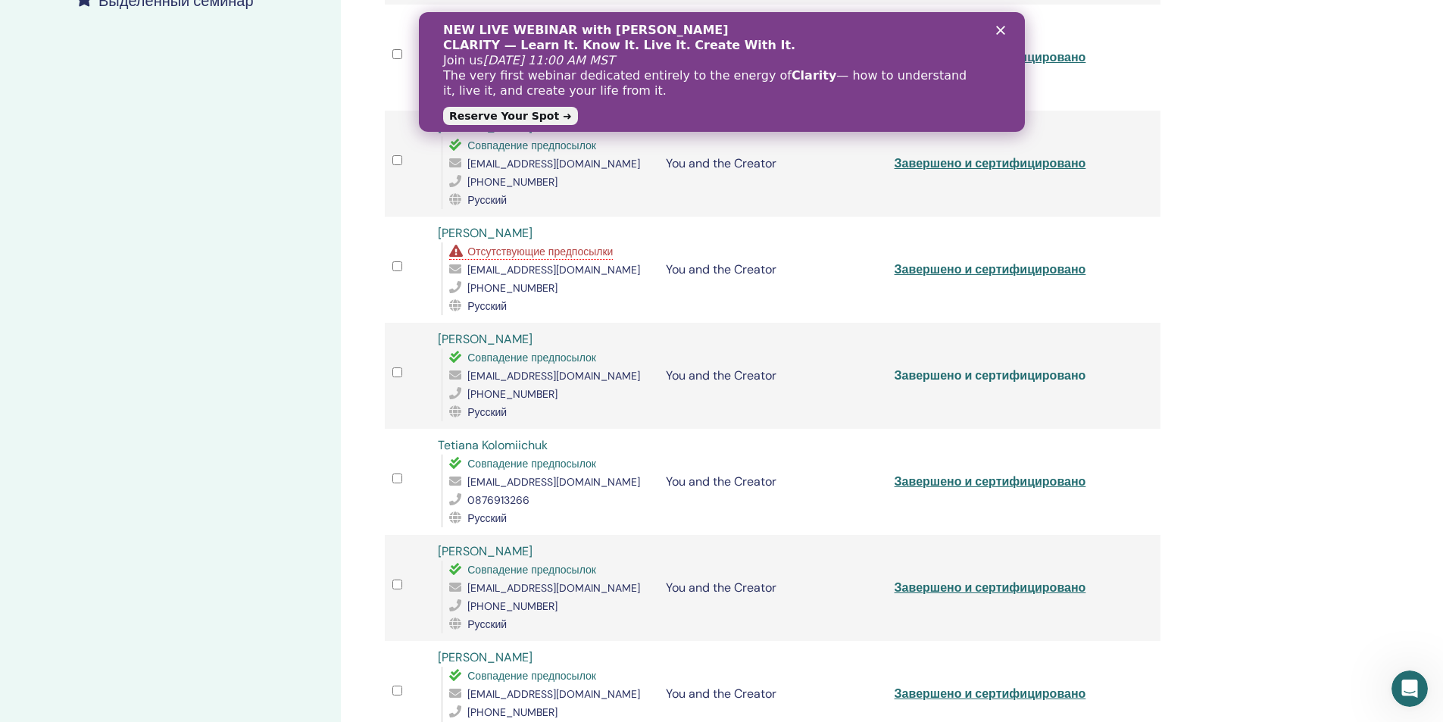
scroll to position [455, 0]
click at [988, 276] on link "Завершено и сертифицировано" at bounding box center [991, 270] width 192 height 16
click at [986, 172] on link "Завершено и сертифицировано" at bounding box center [991, 164] width 192 height 16
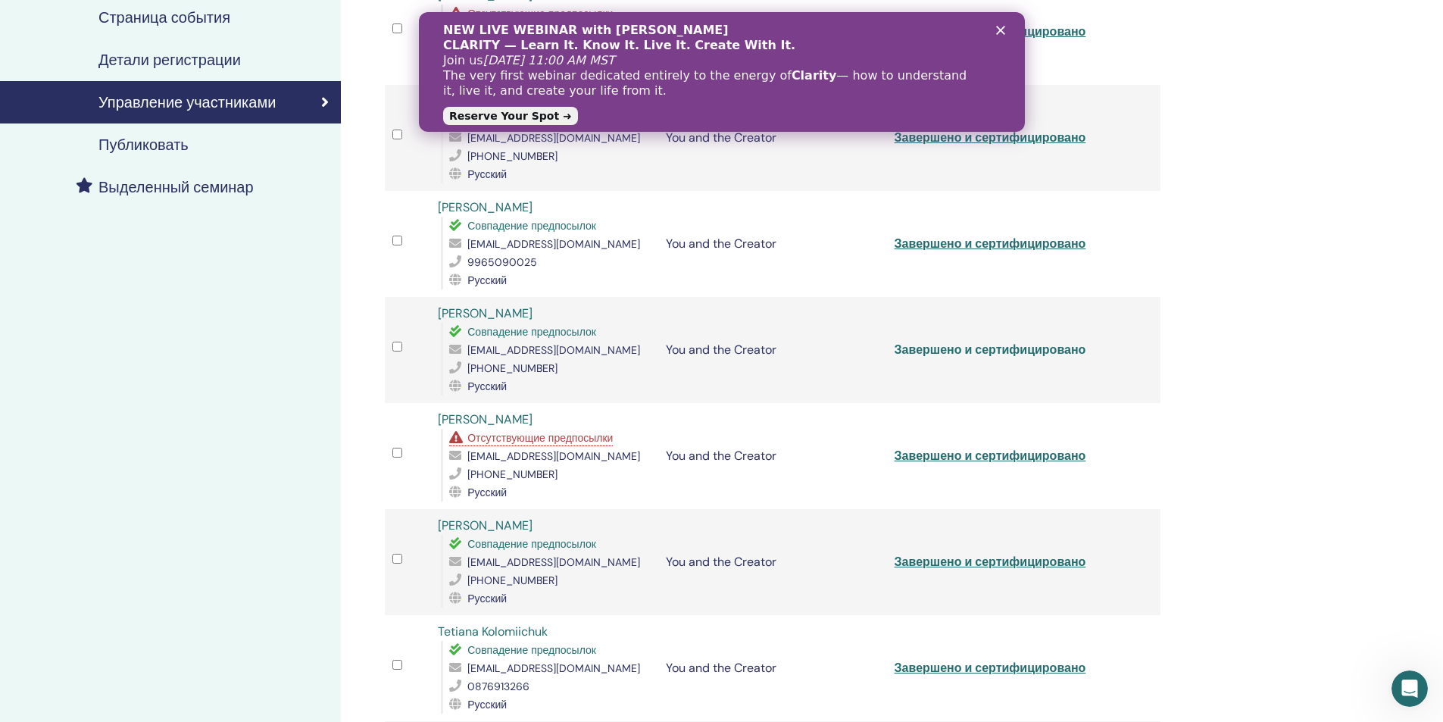
scroll to position [227, 0]
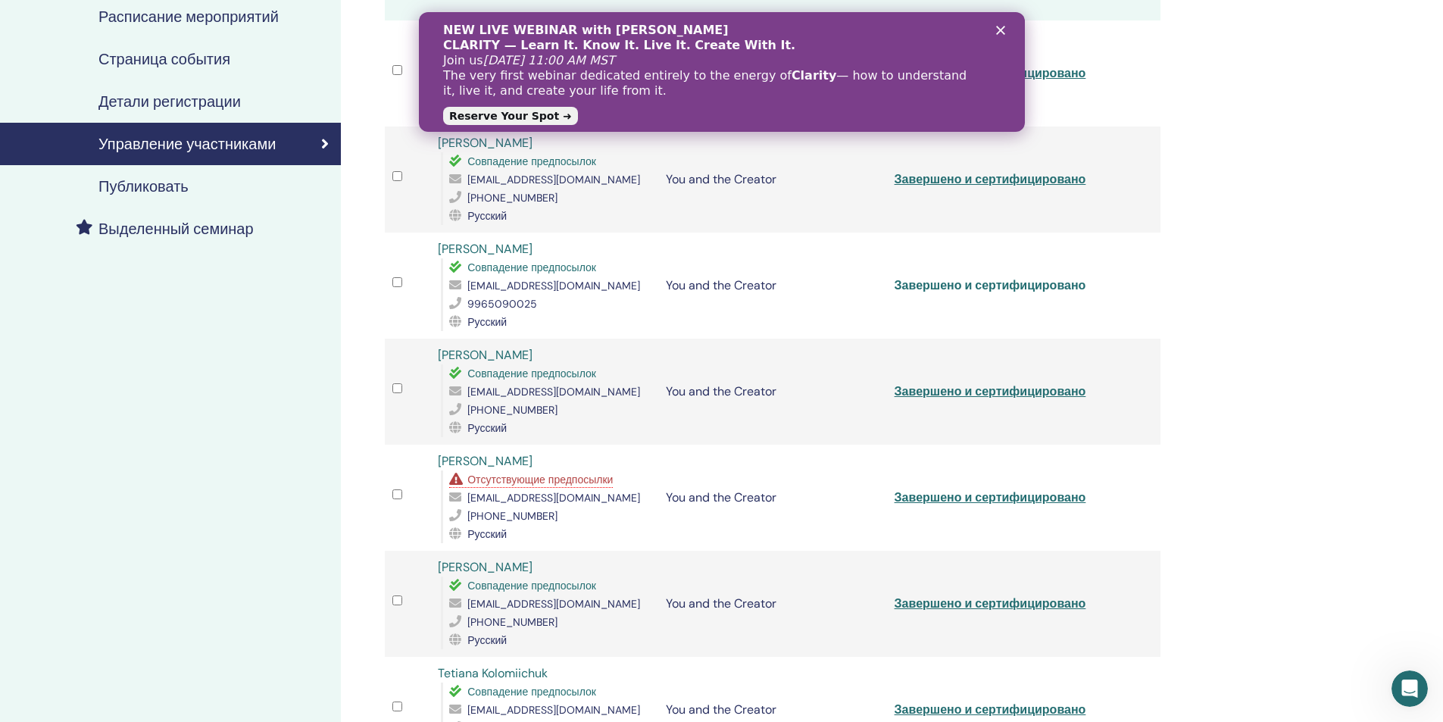
click at [1003, 292] on link "Завершено и сертифицировано" at bounding box center [991, 285] width 192 height 16
click at [989, 187] on link "Завершено и сертифицировано" at bounding box center [991, 179] width 192 height 16
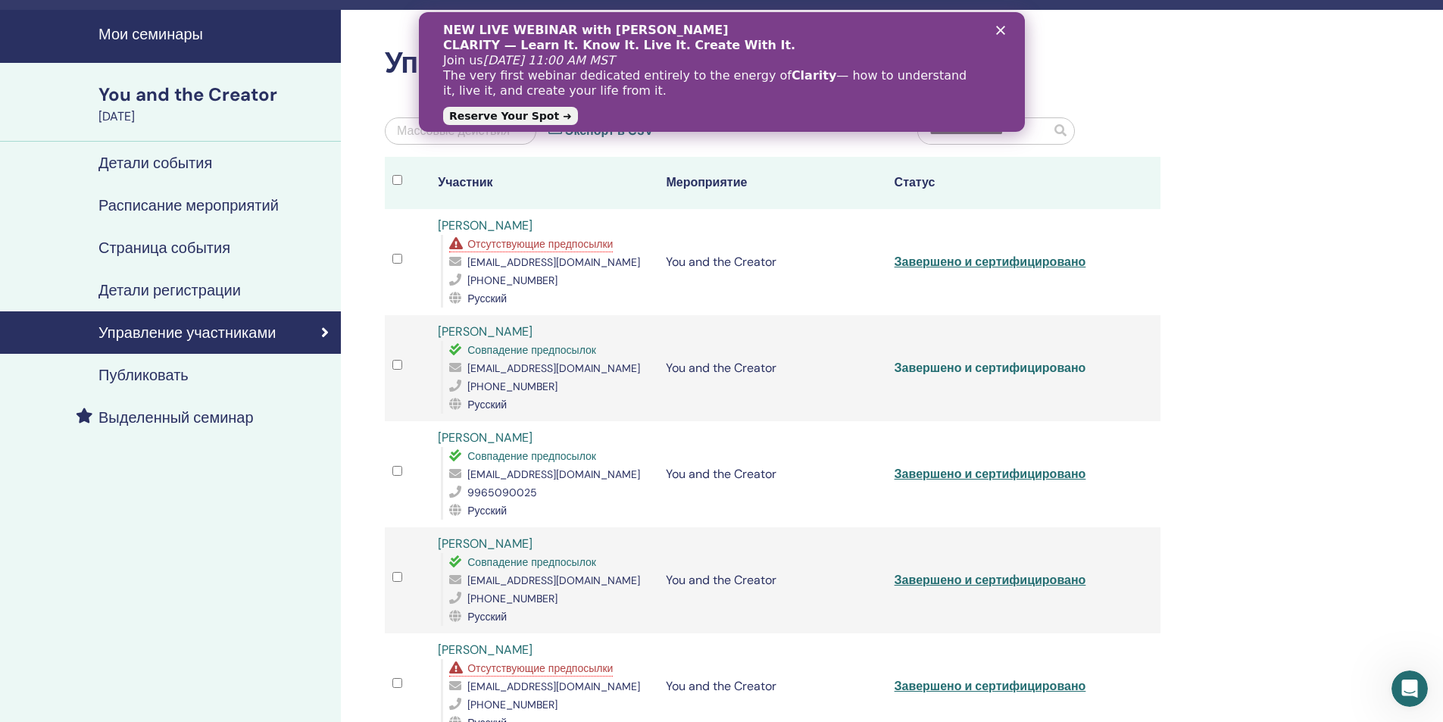
scroll to position [0, 0]
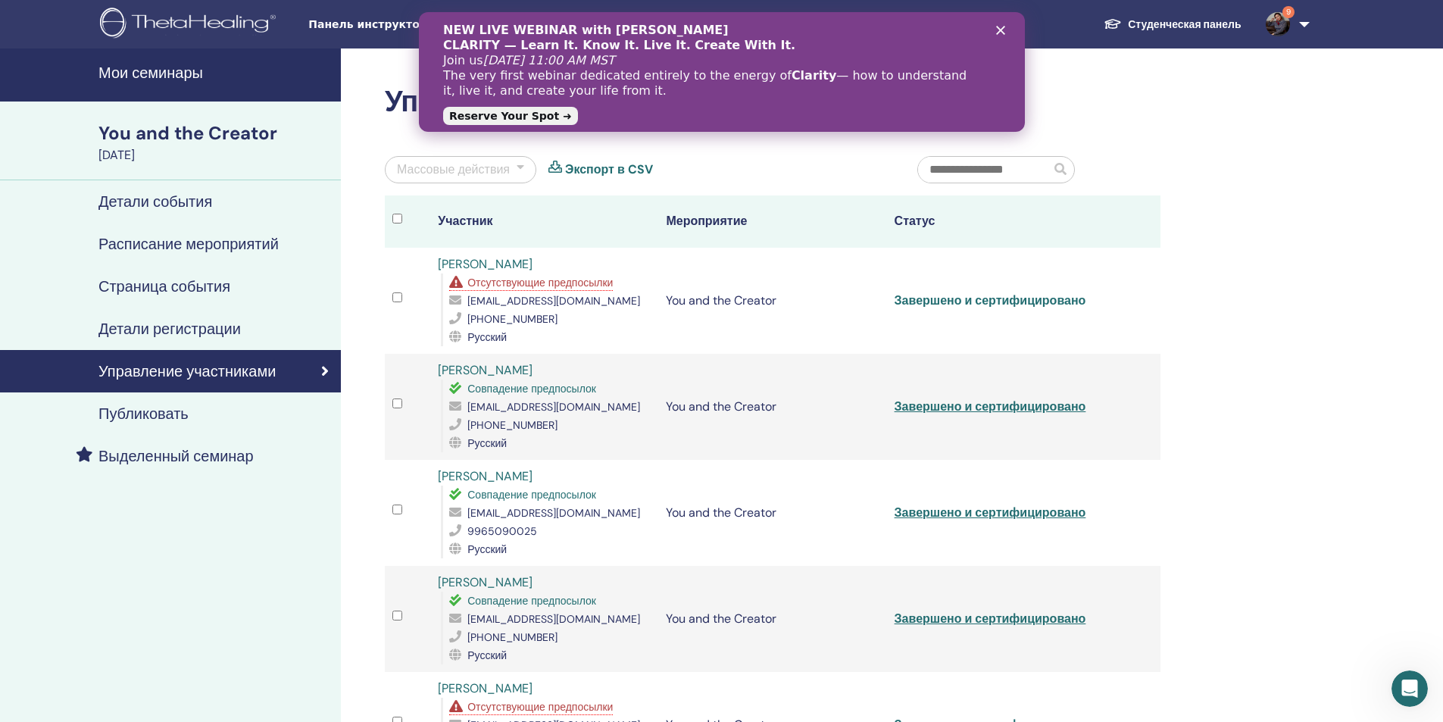
click at [984, 308] on link "Завершено и сертифицировано" at bounding box center [991, 300] width 192 height 16
